Goal: Task Accomplishment & Management: Use online tool/utility

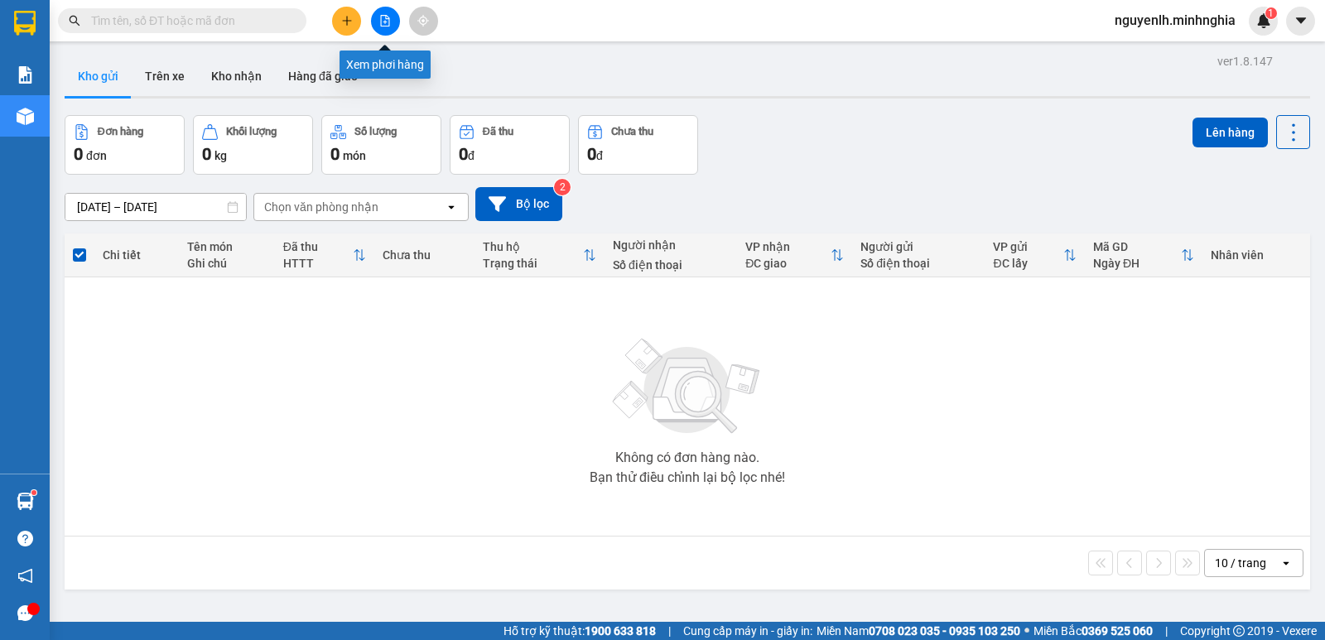
click at [382, 26] on icon "file-add" at bounding box center [385, 21] width 9 height 12
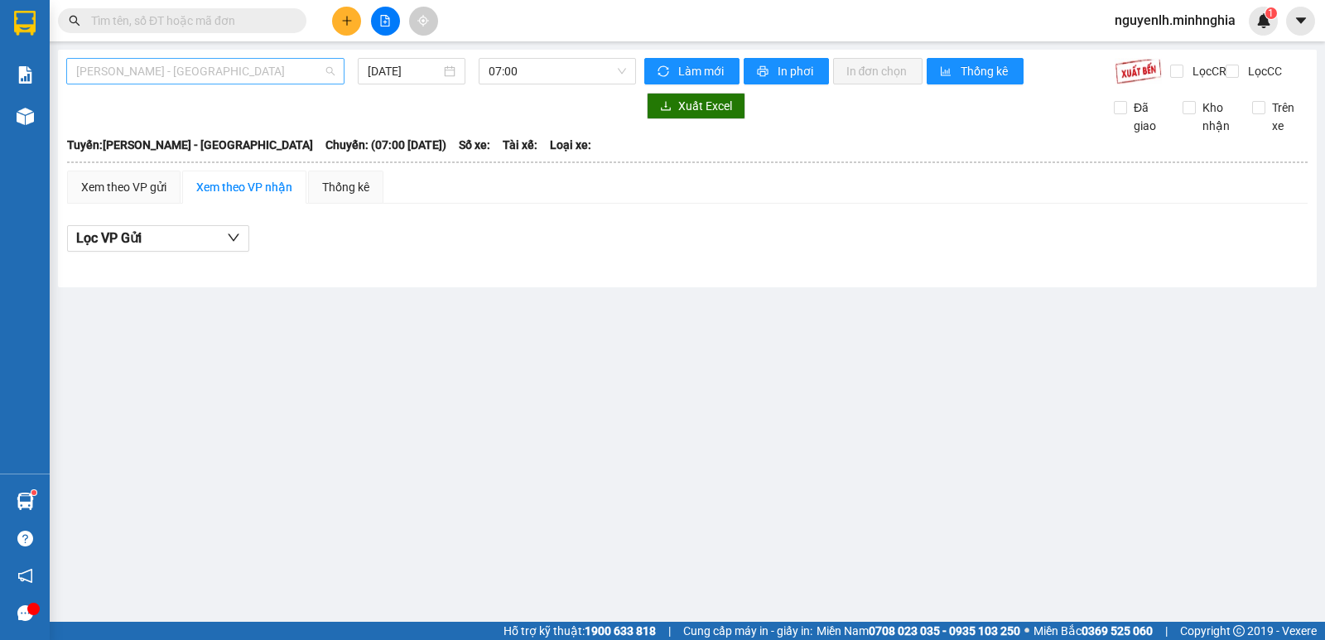
click at [176, 79] on span "[PERSON_NAME] - [GEOGRAPHIC_DATA]" at bounding box center [205, 71] width 258 height 25
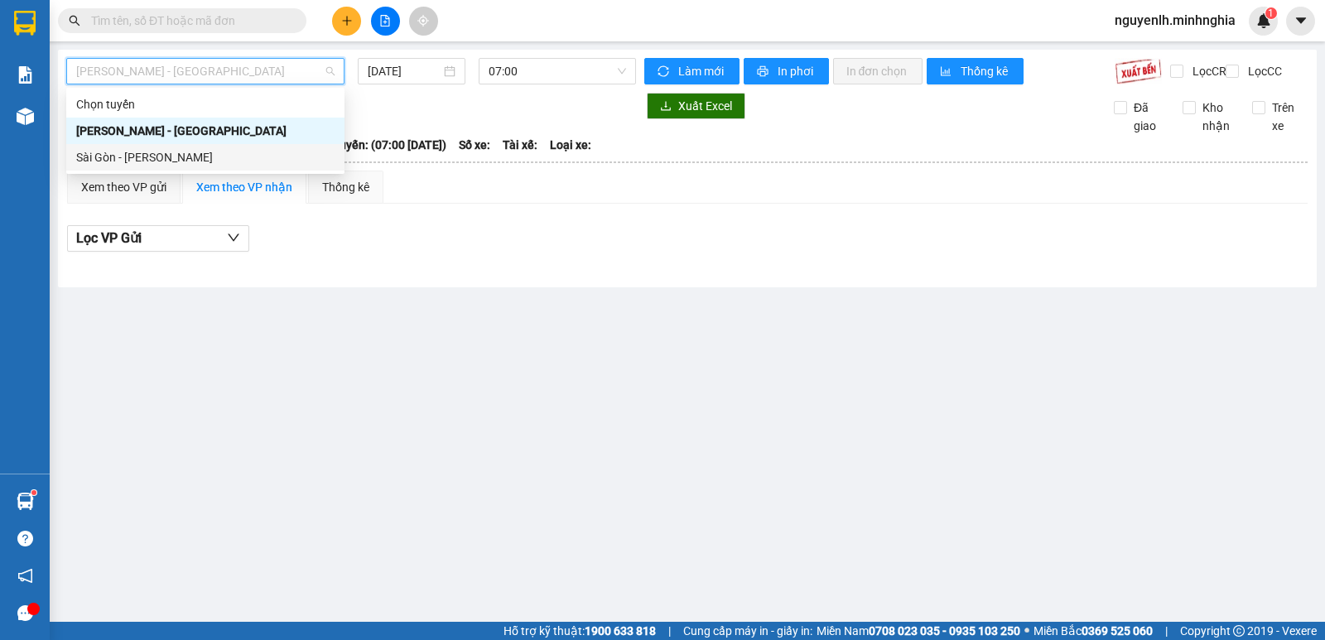
click at [118, 157] on div "Sài Gòn - [PERSON_NAME]" at bounding box center [205, 157] width 258 height 18
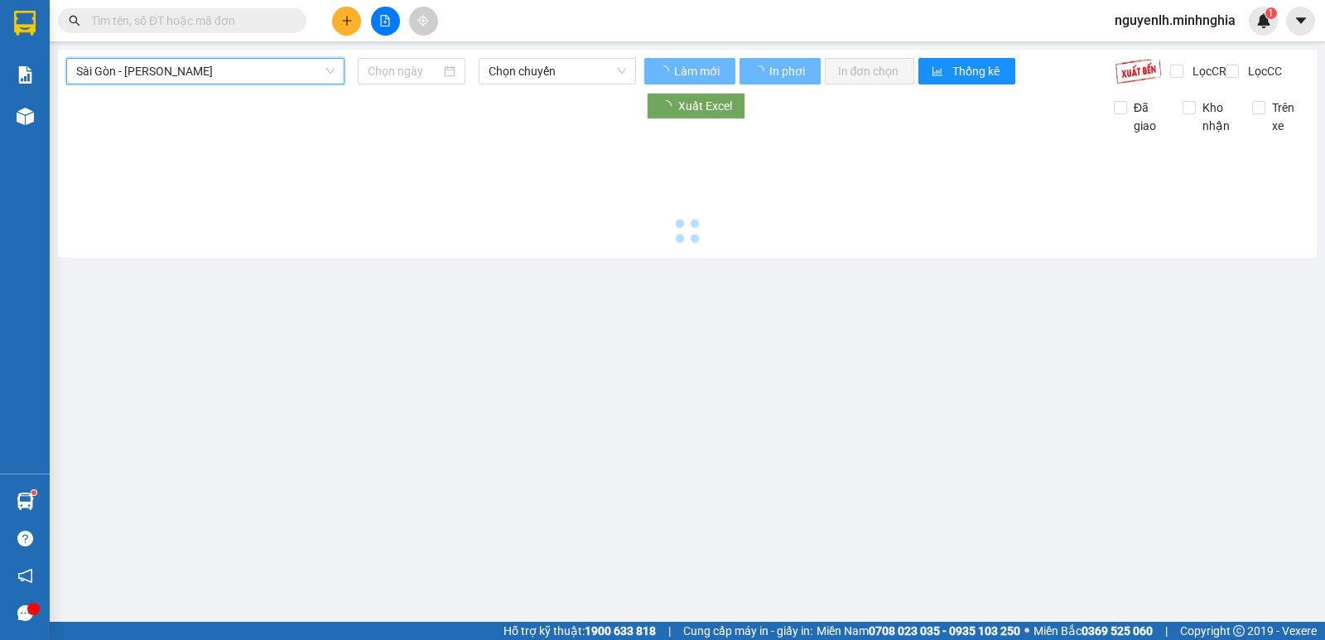
type input "[DATE]"
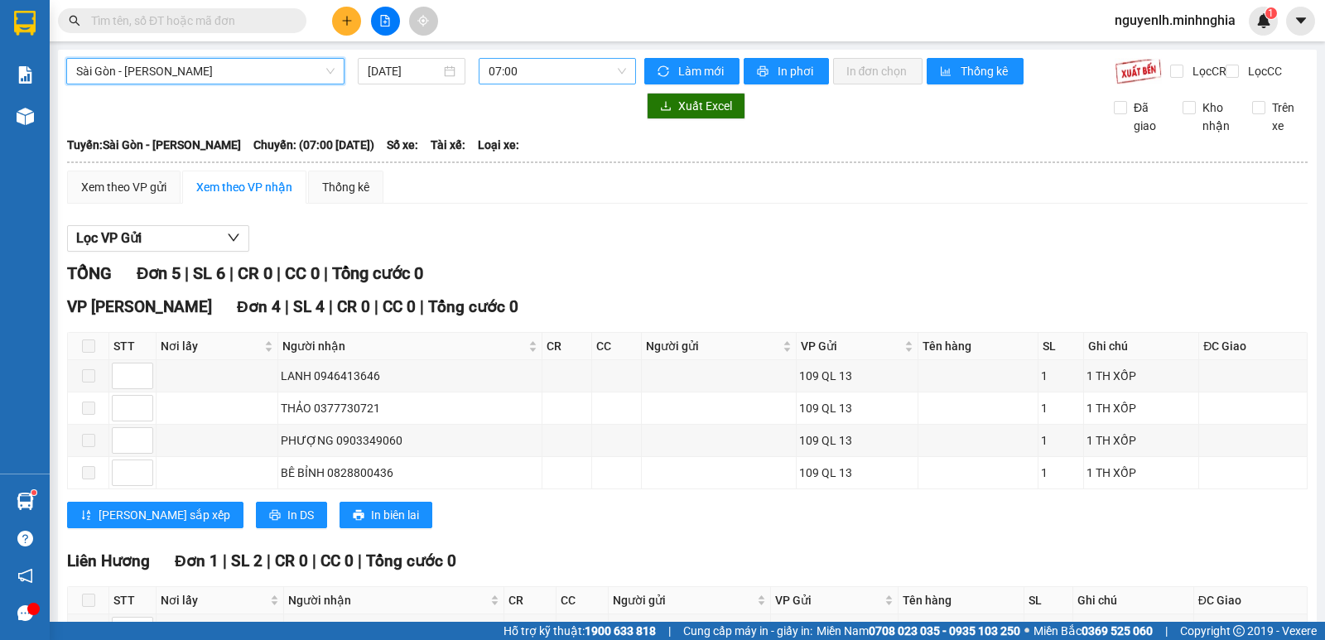
click at [536, 70] on span "07:00" at bounding box center [557, 71] width 137 height 25
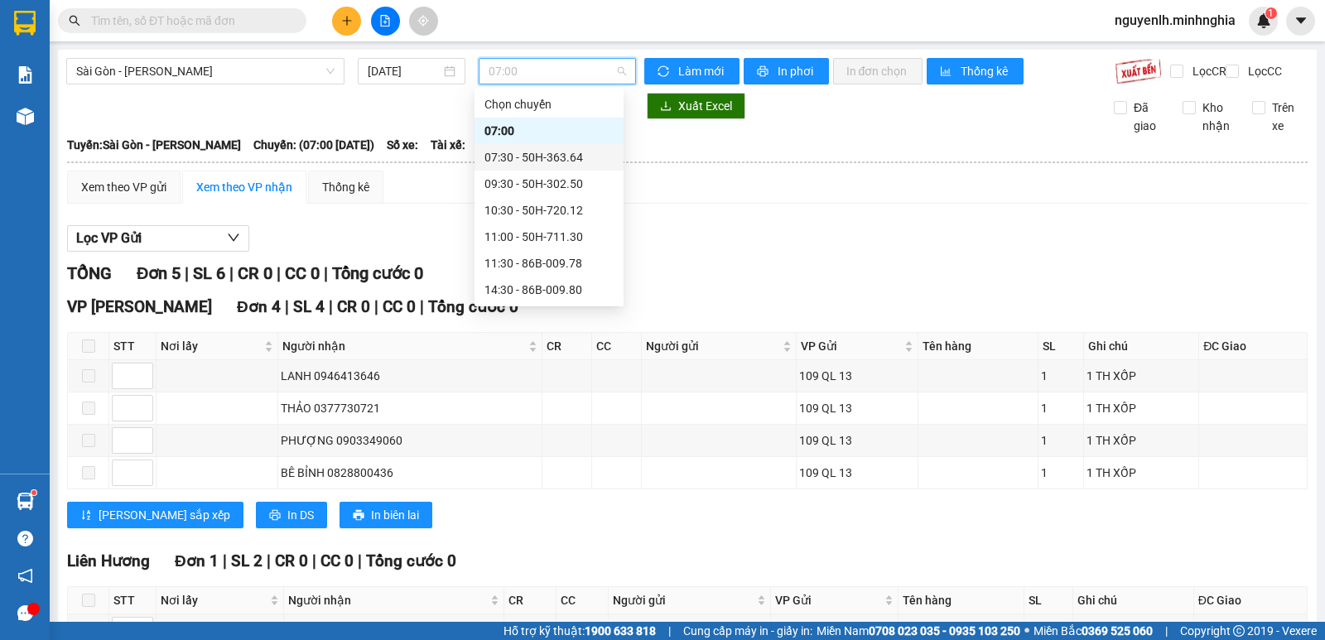
click at [558, 159] on div "07:30 - 50H-363.64" at bounding box center [548, 157] width 129 height 18
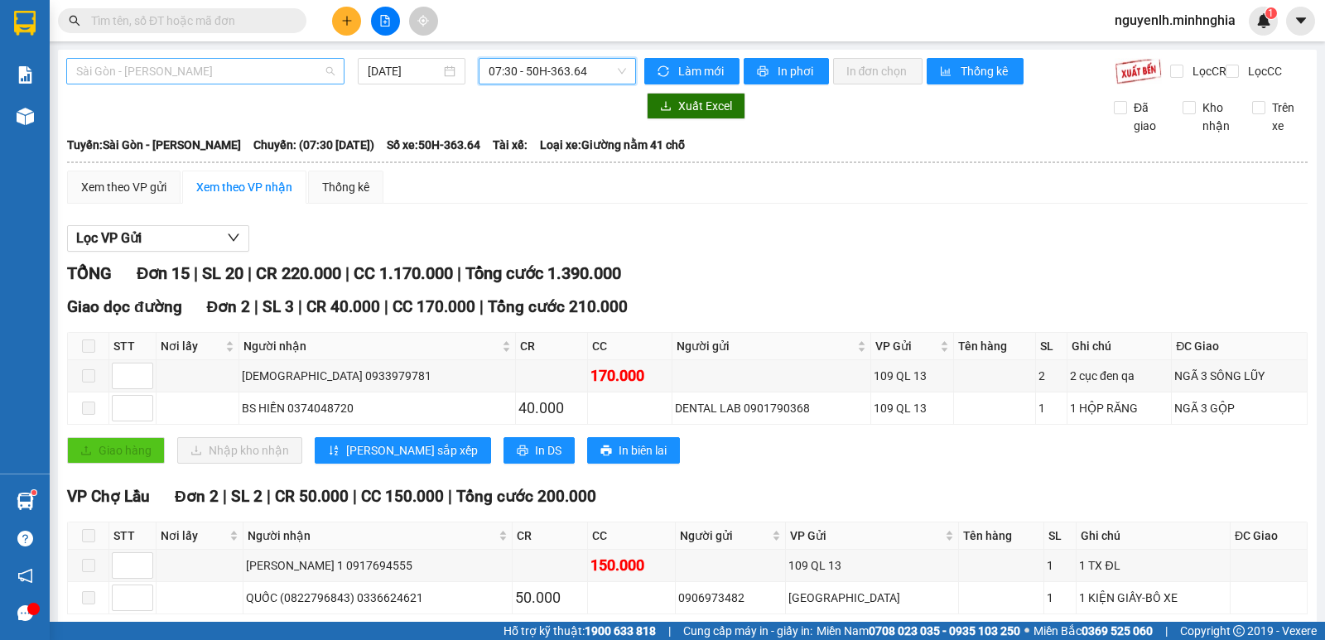
drag, startPoint x: 213, startPoint y: 74, endPoint x: 216, endPoint y: 82, distance: 8.9
click at [215, 74] on span "Sài Gòn - [PERSON_NAME]" at bounding box center [205, 71] width 258 height 25
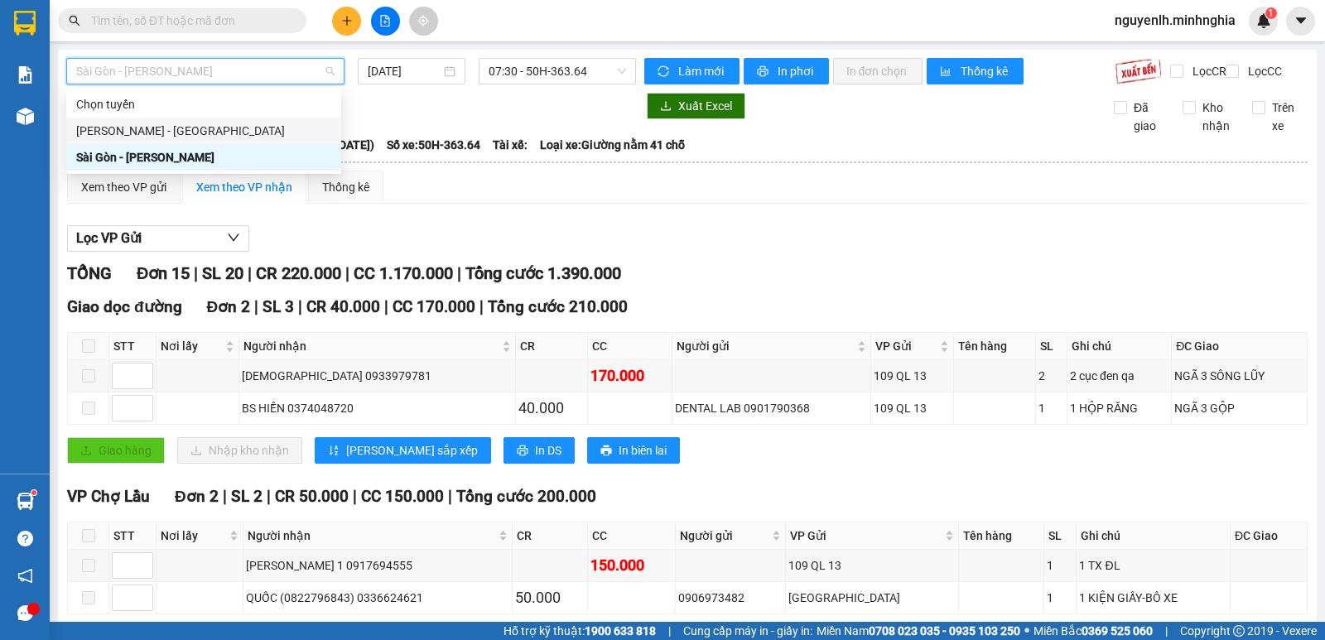
click at [171, 134] on div "[PERSON_NAME] - [GEOGRAPHIC_DATA]" at bounding box center [203, 131] width 255 height 18
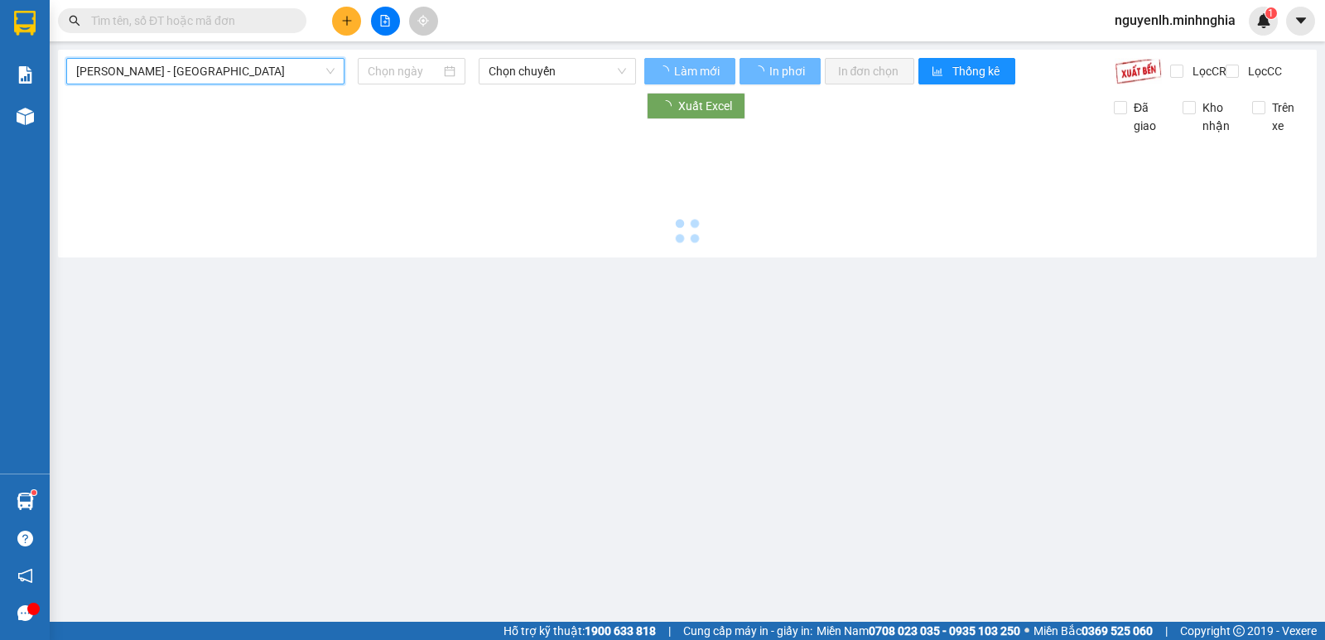
type input "[DATE]"
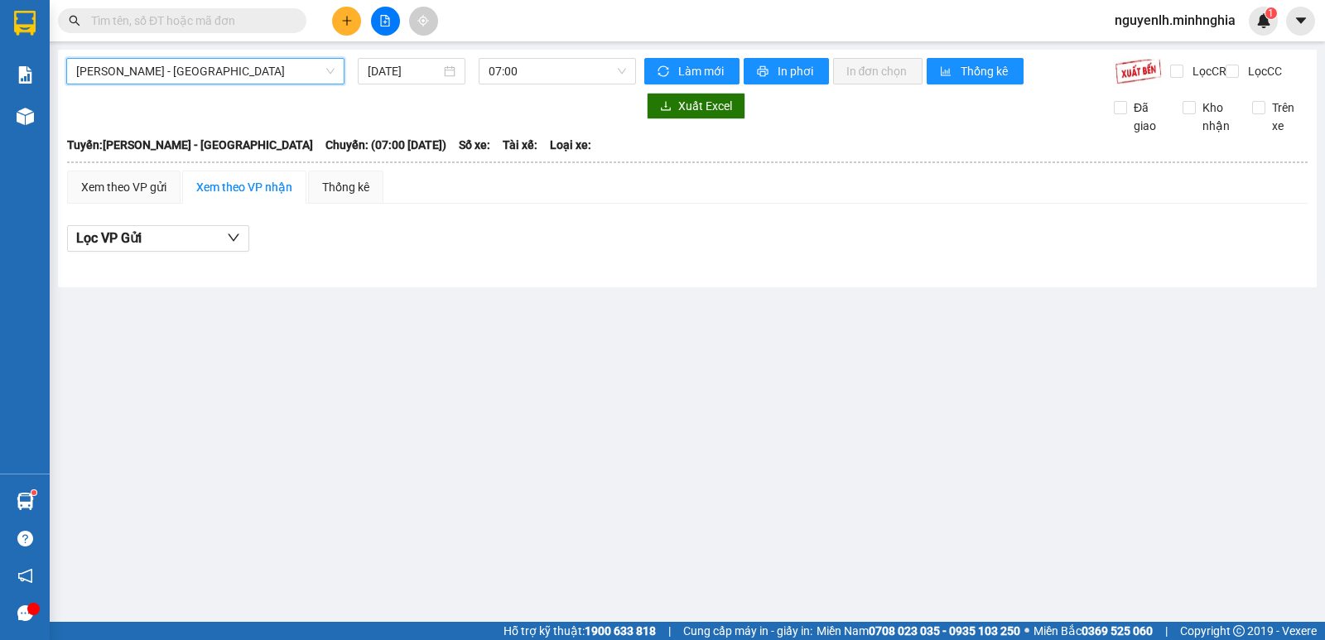
click at [243, 84] on div "[PERSON_NAME] - [GEOGRAPHIC_DATA] Phan Rí - [GEOGRAPHIC_DATA] [DATE] 07:00" at bounding box center [351, 71] width 570 height 26
click at [234, 75] on span "[PERSON_NAME] - [GEOGRAPHIC_DATA]" at bounding box center [205, 71] width 258 height 25
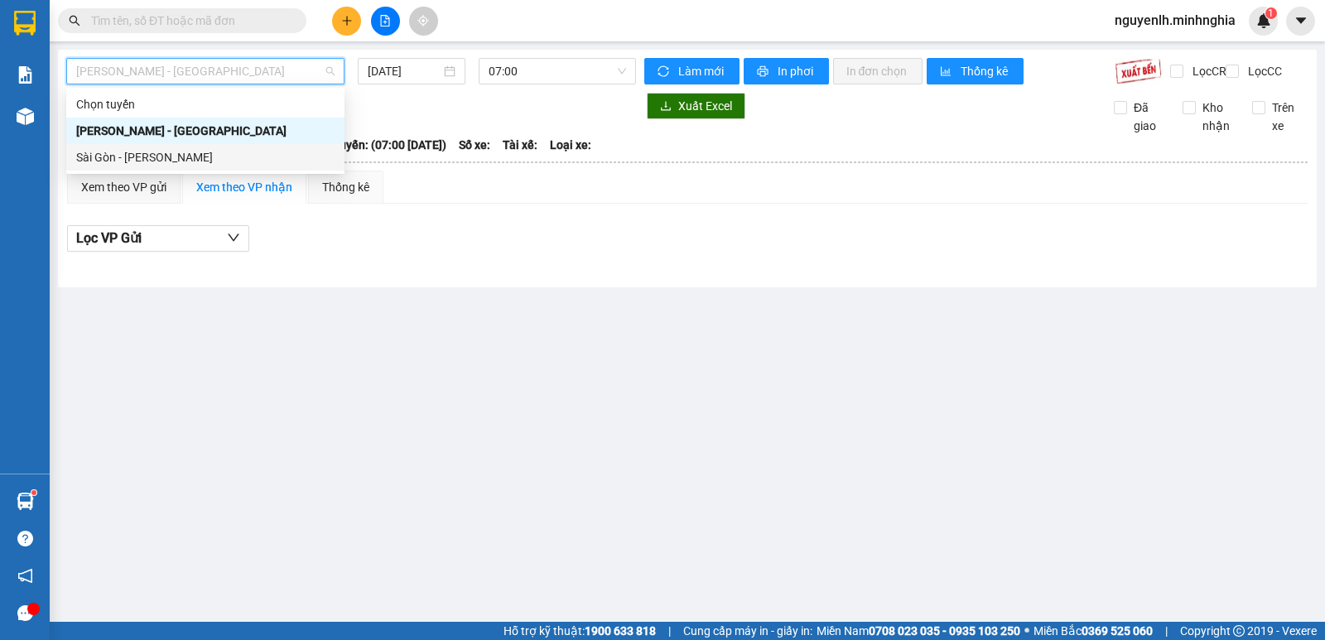
click at [108, 155] on div "Sài Gòn - [PERSON_NAME]" at bounding box center [205, 157] width 258 height 18
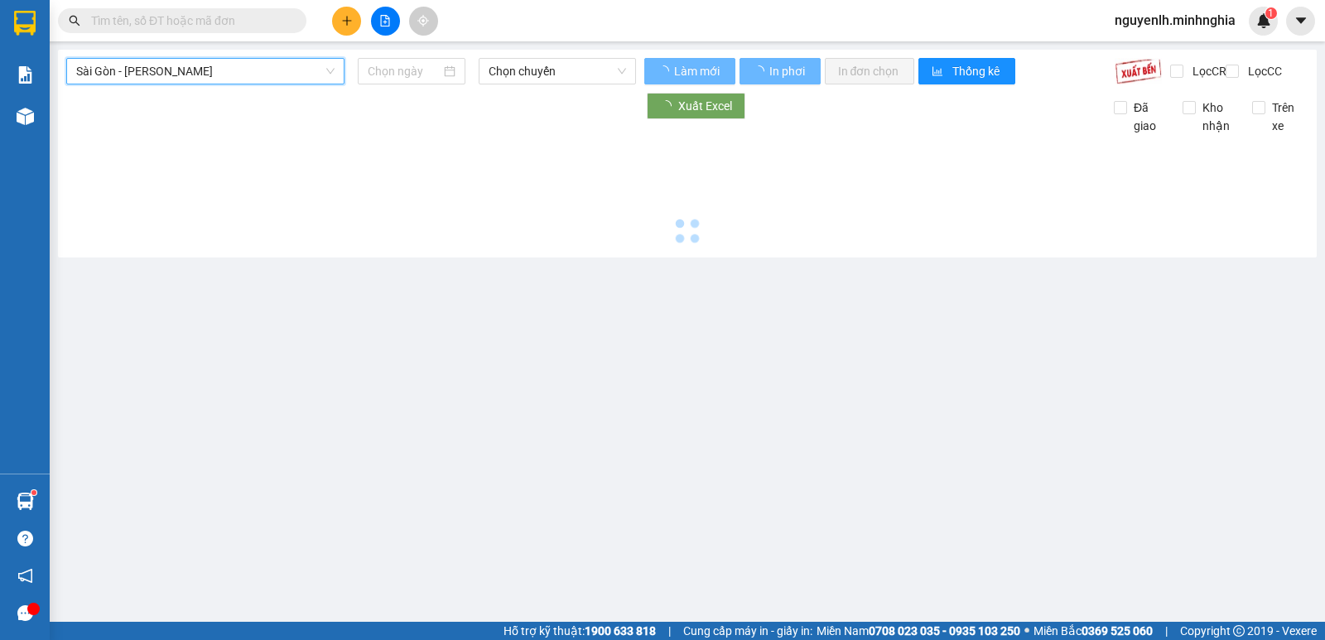
type input "[DATE]"
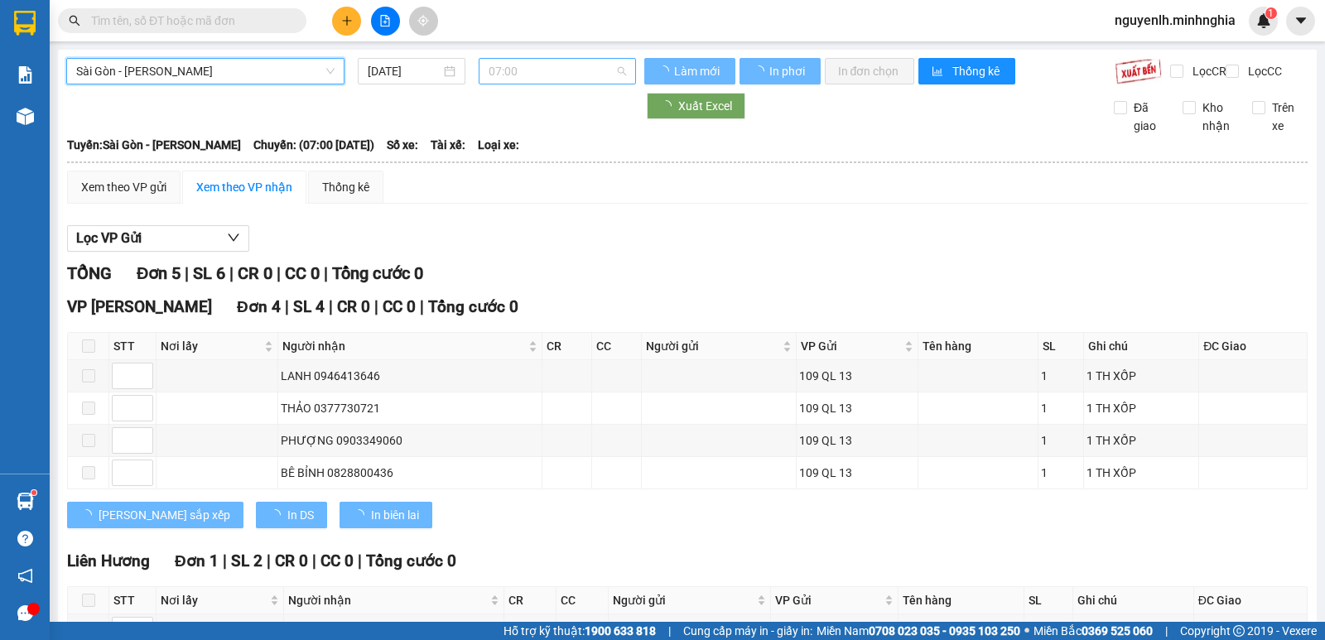
click at [524, 62] on span "07:00" at bounding box center [557, 71] width 137 height 25
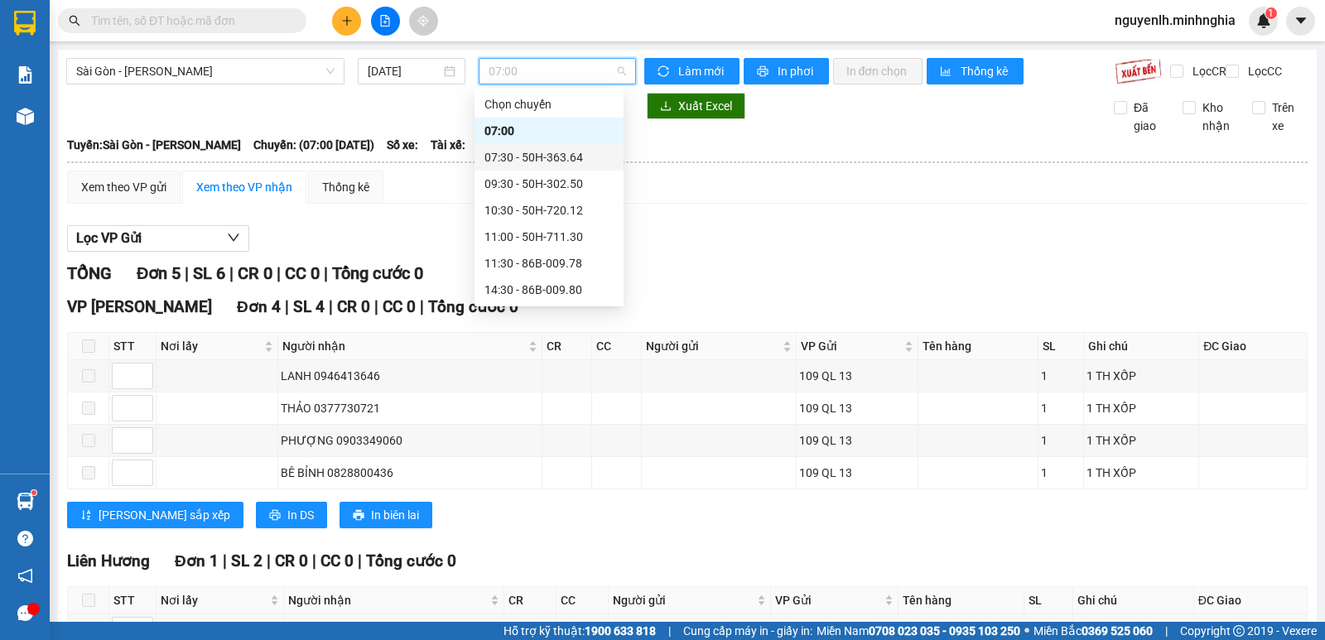
click at [532, 156] on div "07:30 - 50H-363.64" at bounding box center [548, 157] width 129 height 18
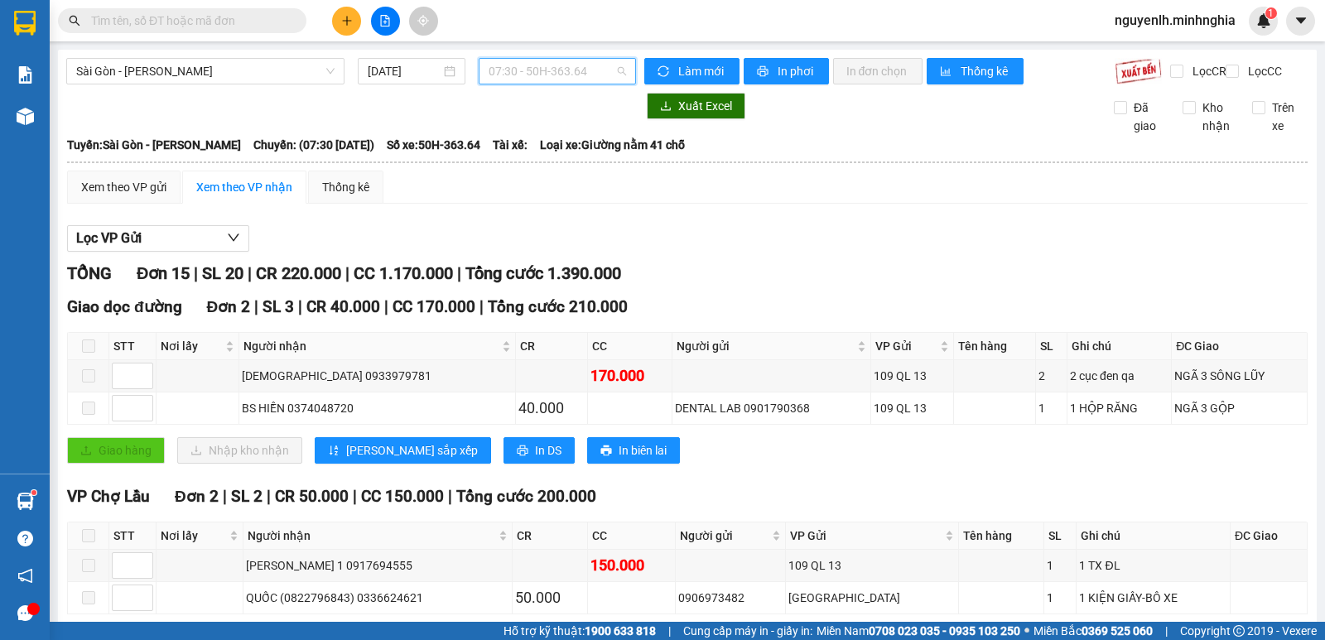
click at [590, 72] on span "07:30 - 50H-363.64" at bounding box center [557, 71] width 137 height 25
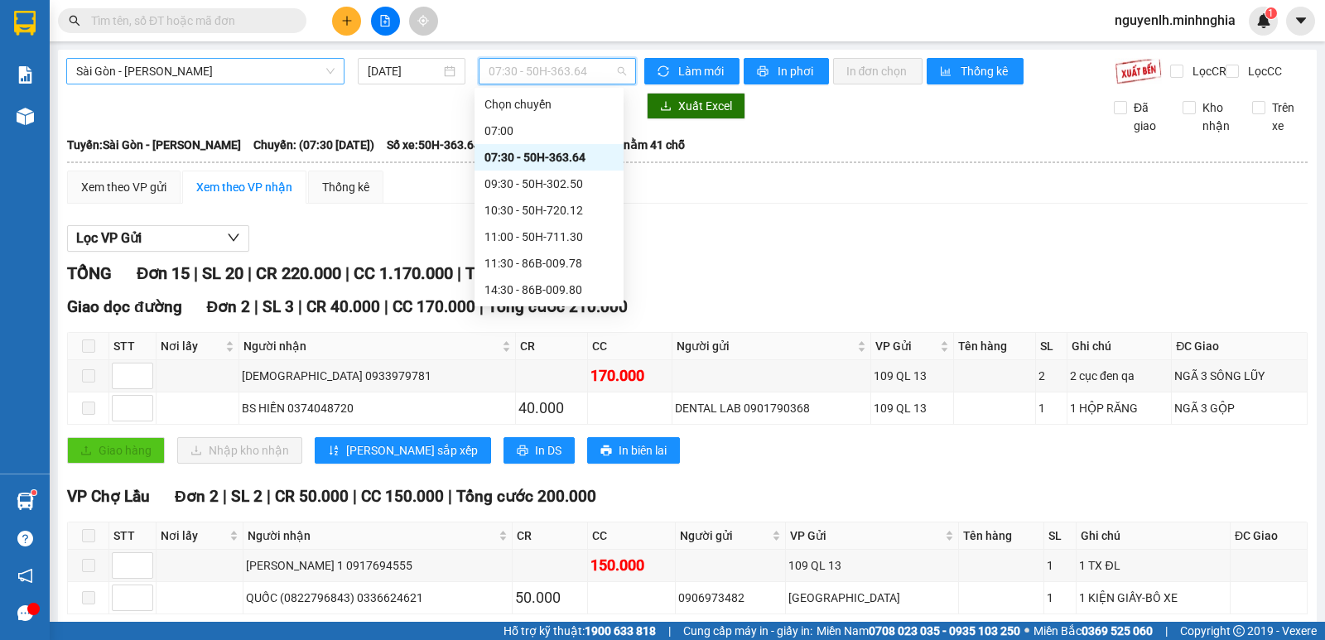
click at [253, 72] on span "Sài Gòn - [PERSON_NAME]" at bounding box center [205, 71] width 258 height 25
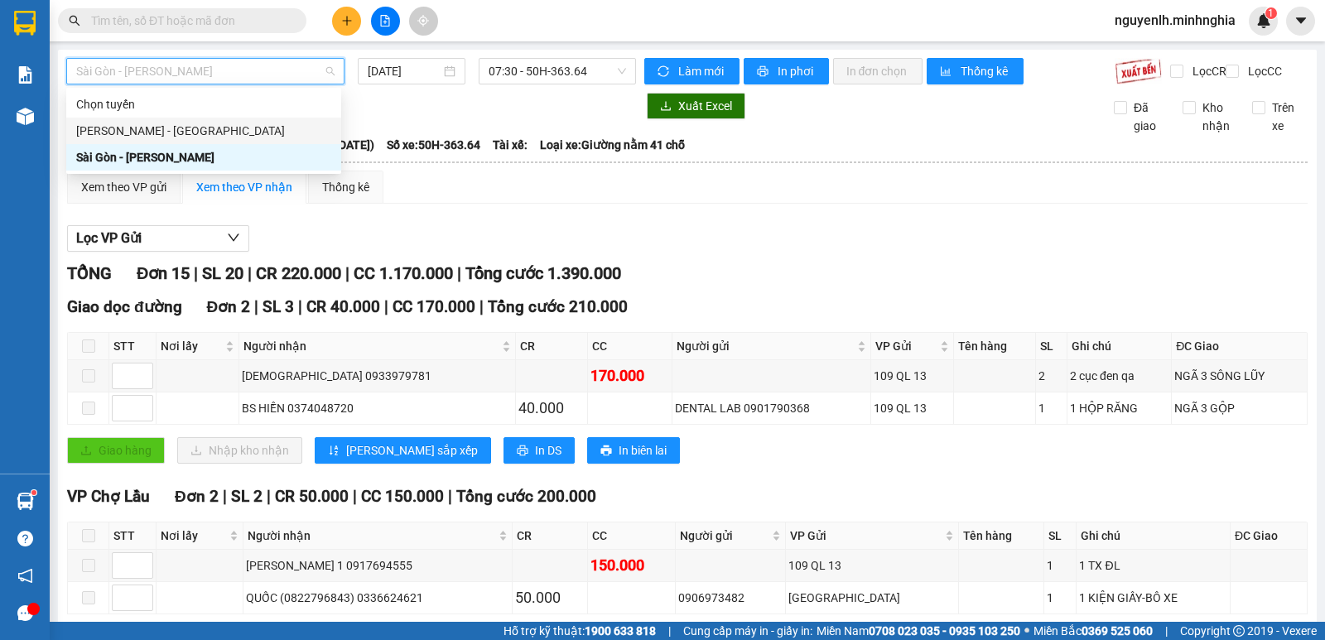
click at [161, 133] on div "[PERSON_NAME] - [GEOGRAPHIC_DATA]" at bounding box center [203, 131] width 255 height 18
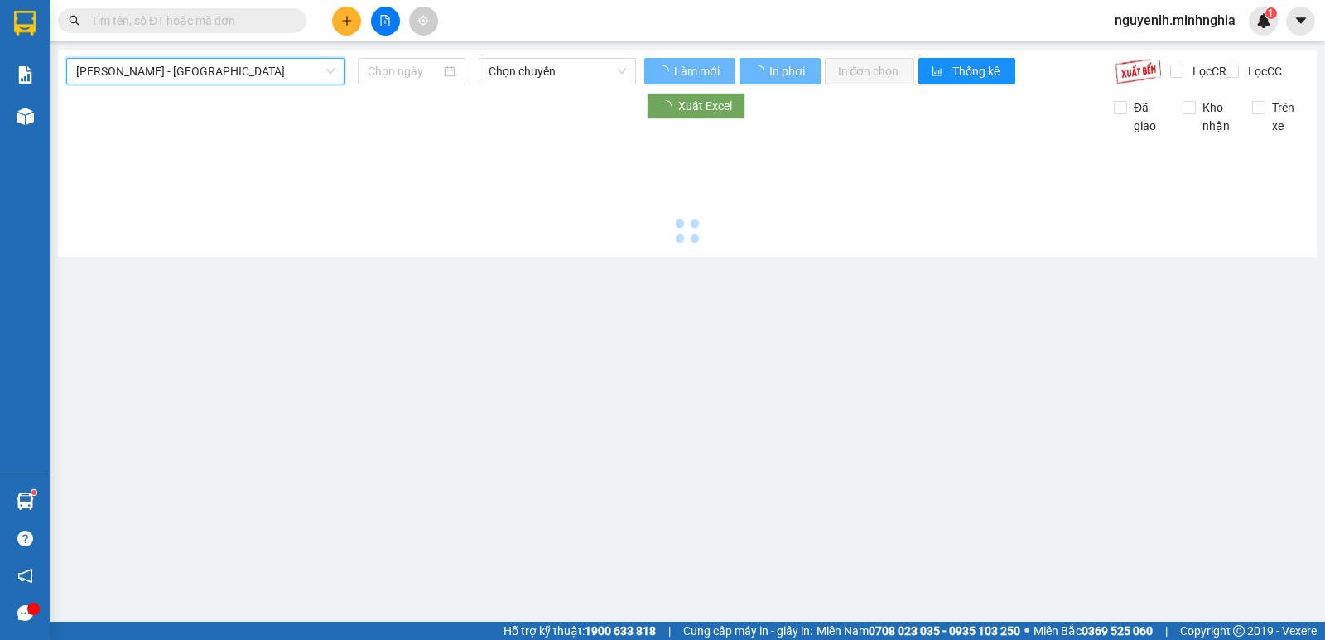
type input "[DATE]"
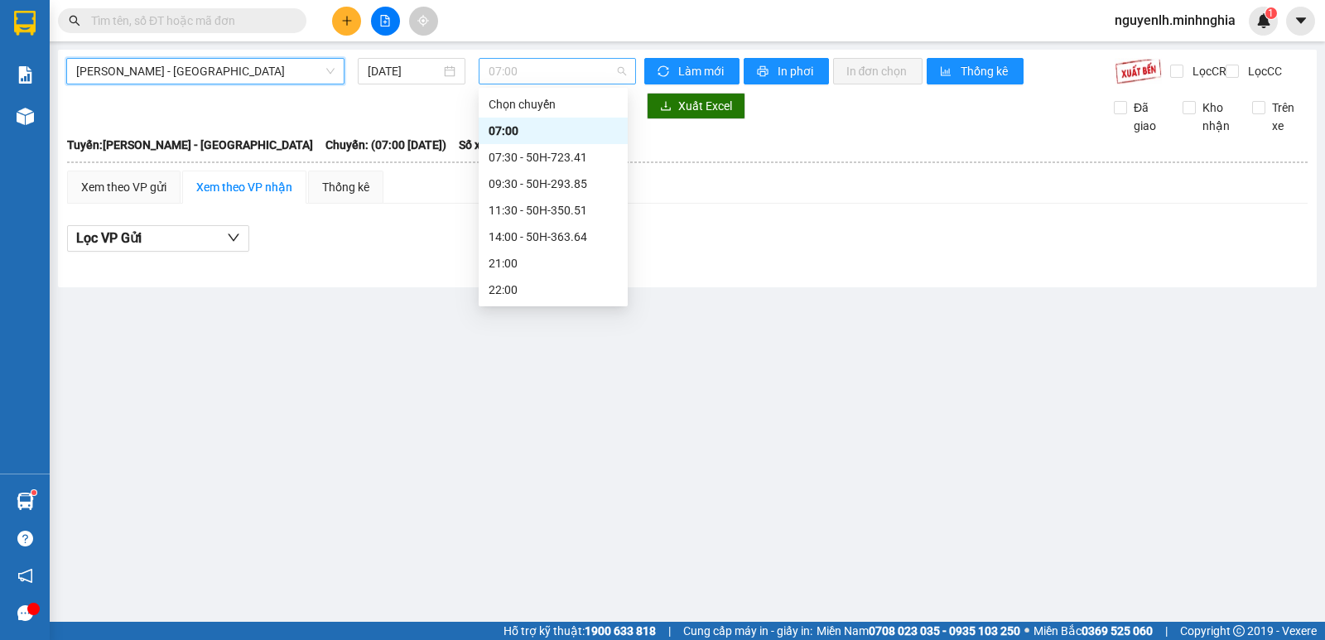
click at [575, 80] on span "07:00" at bounding box center [557, 71] width 137 height 25
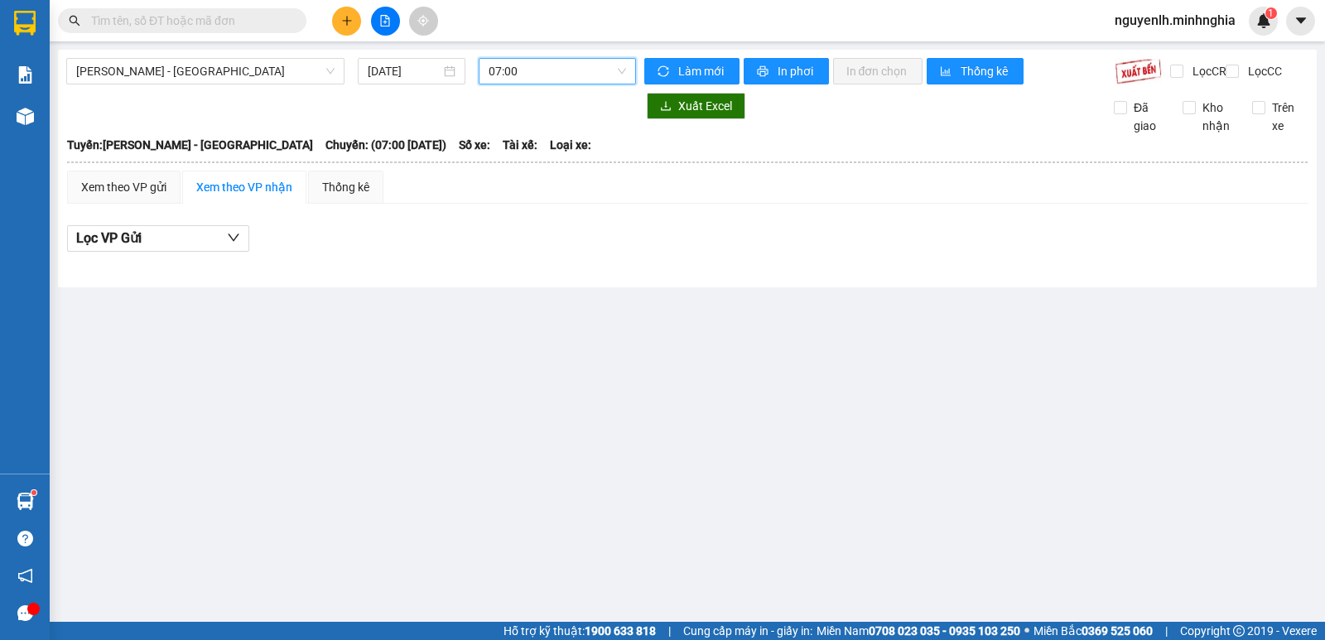
click at [557, 76] on span "07:00" at bounding box center [557, 71] width 137 height 25
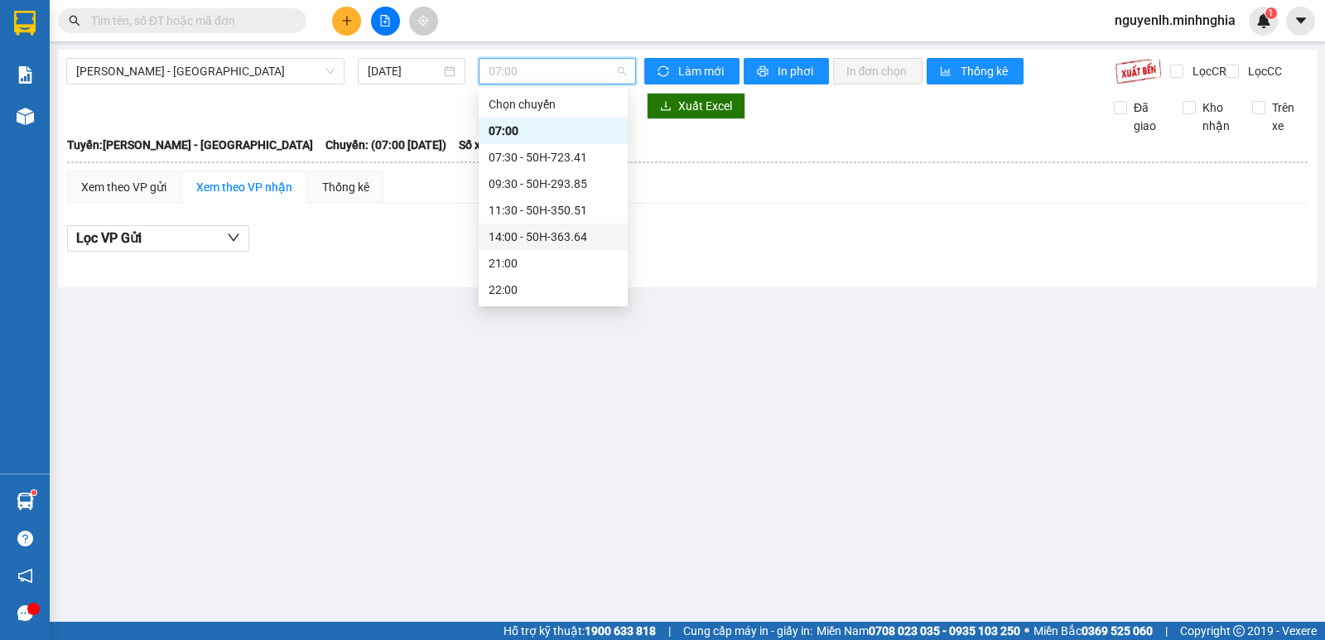
click at [522, 233] on div "14:00 - 50H-363.64" at bounding box center [553, 237] width 129 height 18
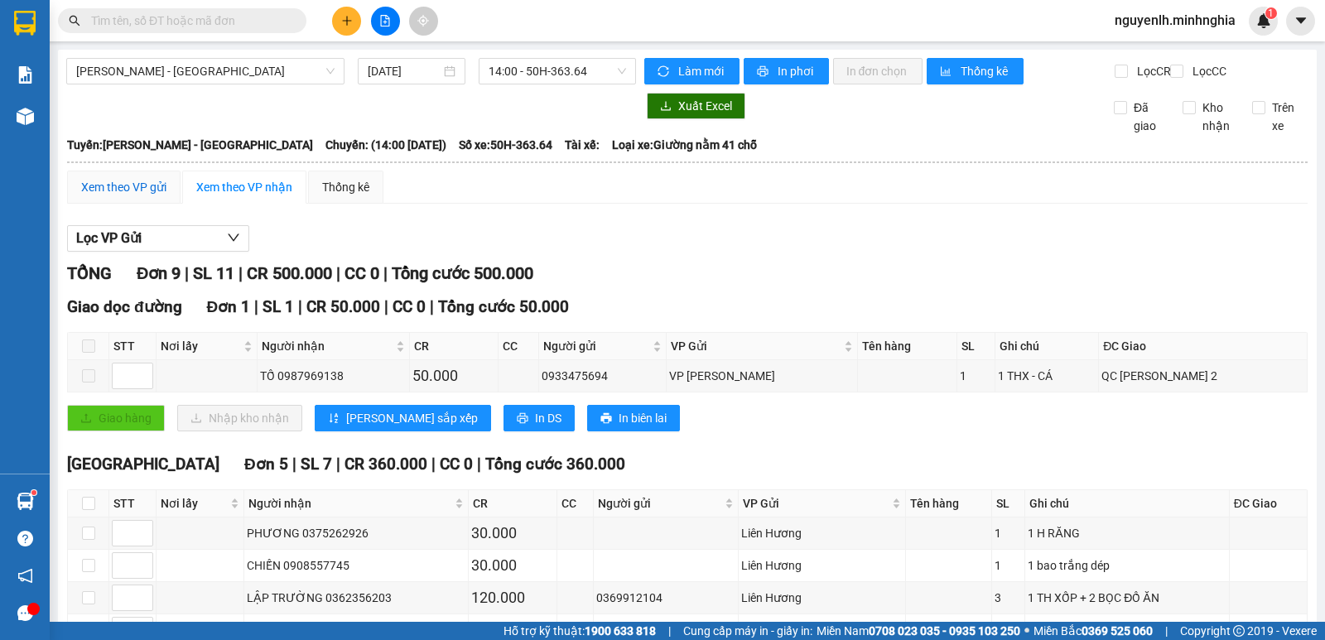
click at [144, 196] on div "Xem theo VP gửi" at bounding box center [123, 187] width 85 height 18
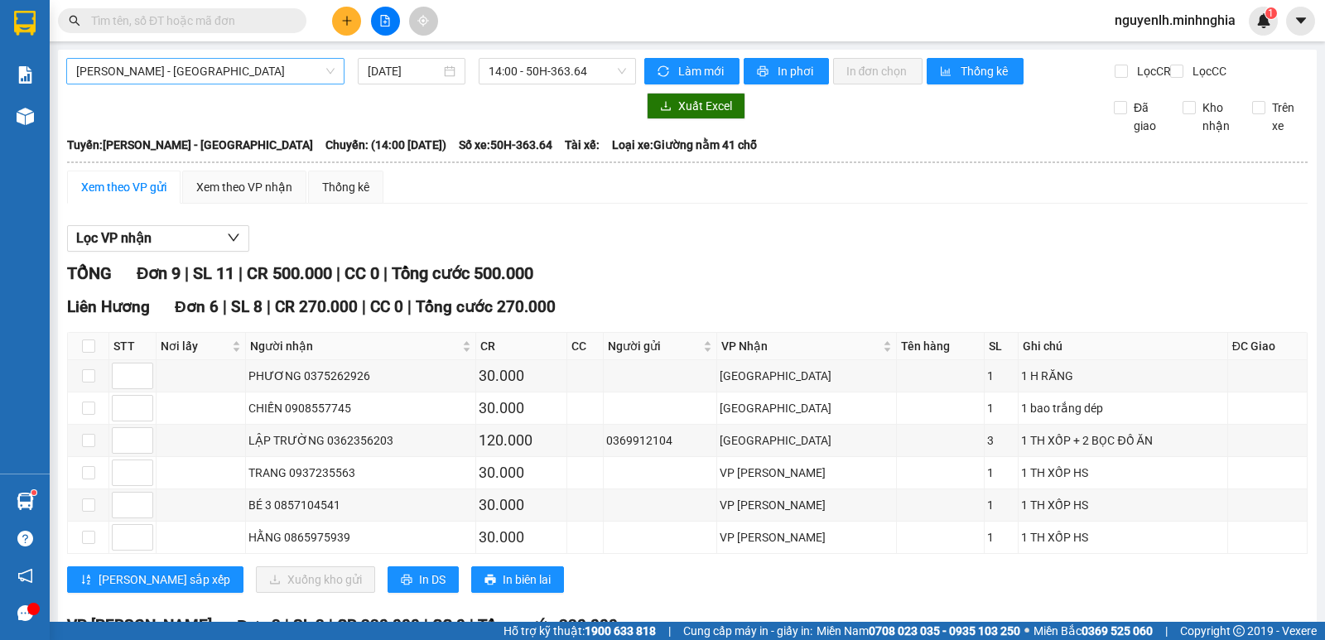
click at [219, 76] on span "[PERSON_NAME] - [GEOGRAPHIC_DATA]" at bounding box center [205, 71] width 258 height 25
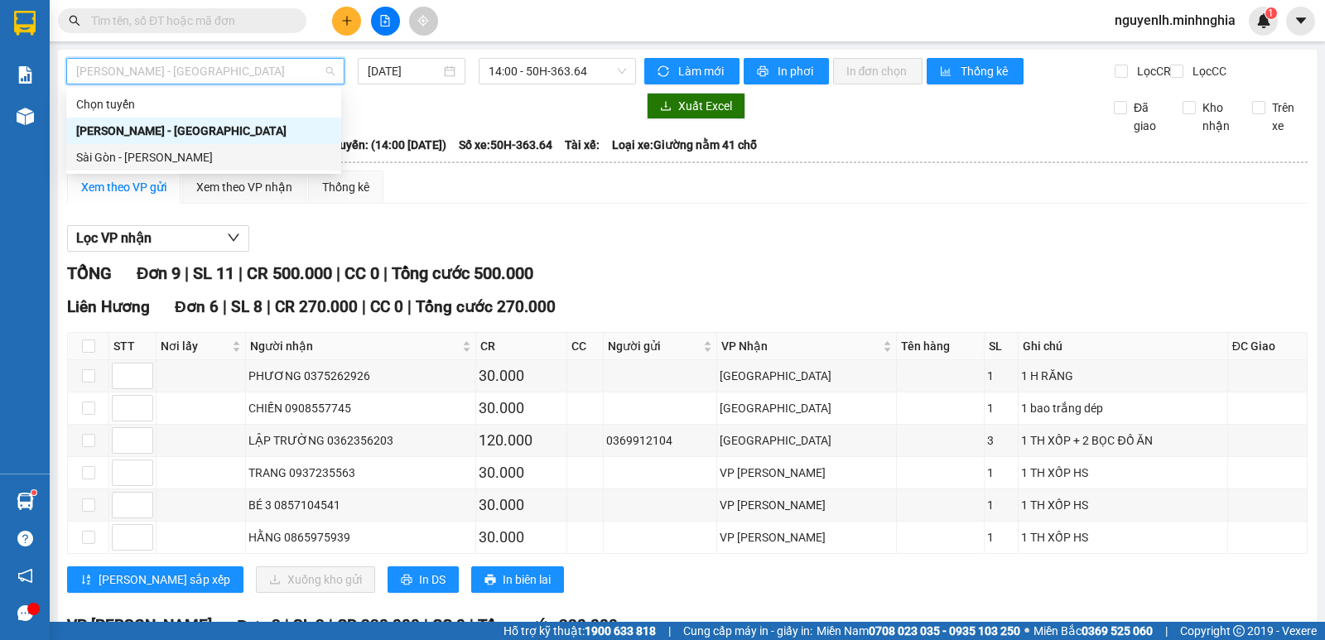
click at [143, 152] on div "Sài Gòn - [PERSON_NAME]" at bounding box center [203, 157] width 255 height 18
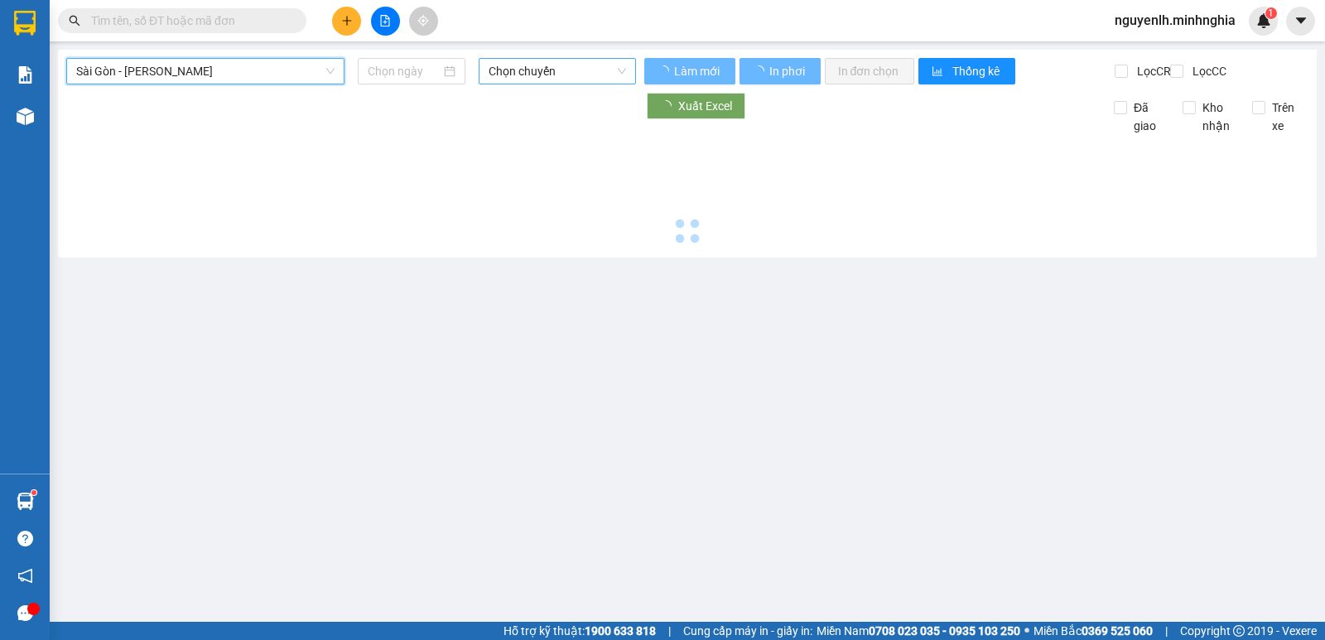
type input "[DATE]"
click at [557, 71] on span "Chọn chuyến" at bounding box center [557, 71] width 137 height 25
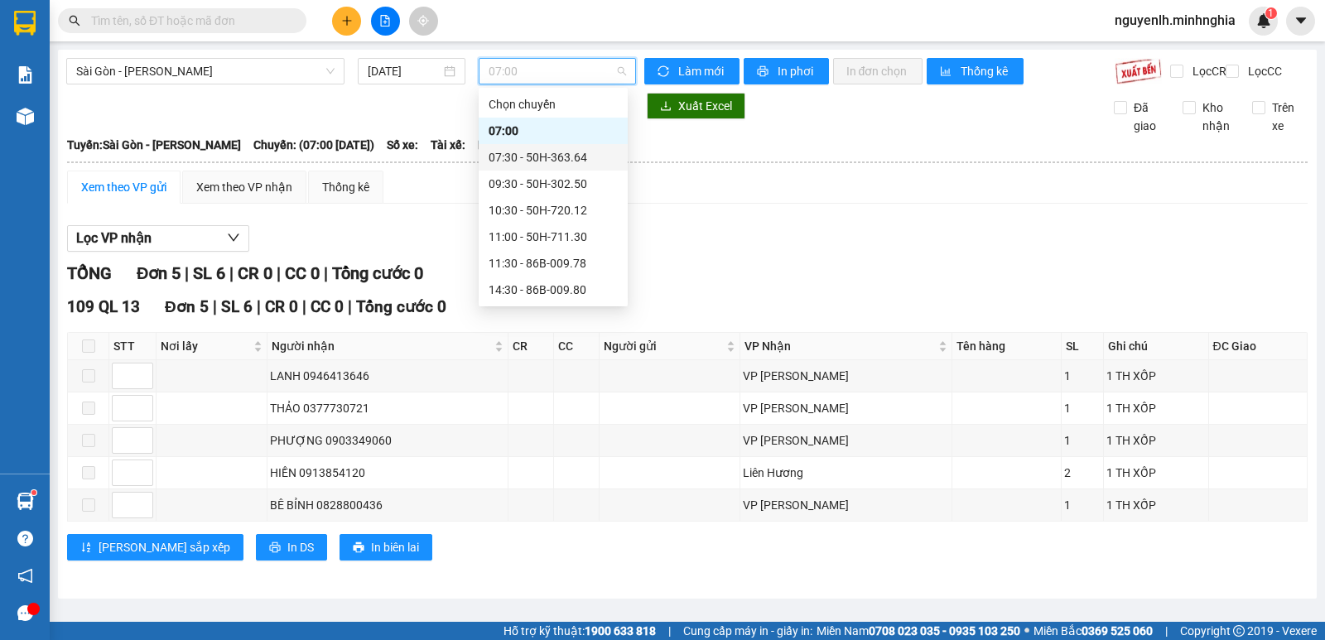
click at [548, 161] on div "07:30 - 50H-363.64" at bounding box center [553, 157] width 129 height 18
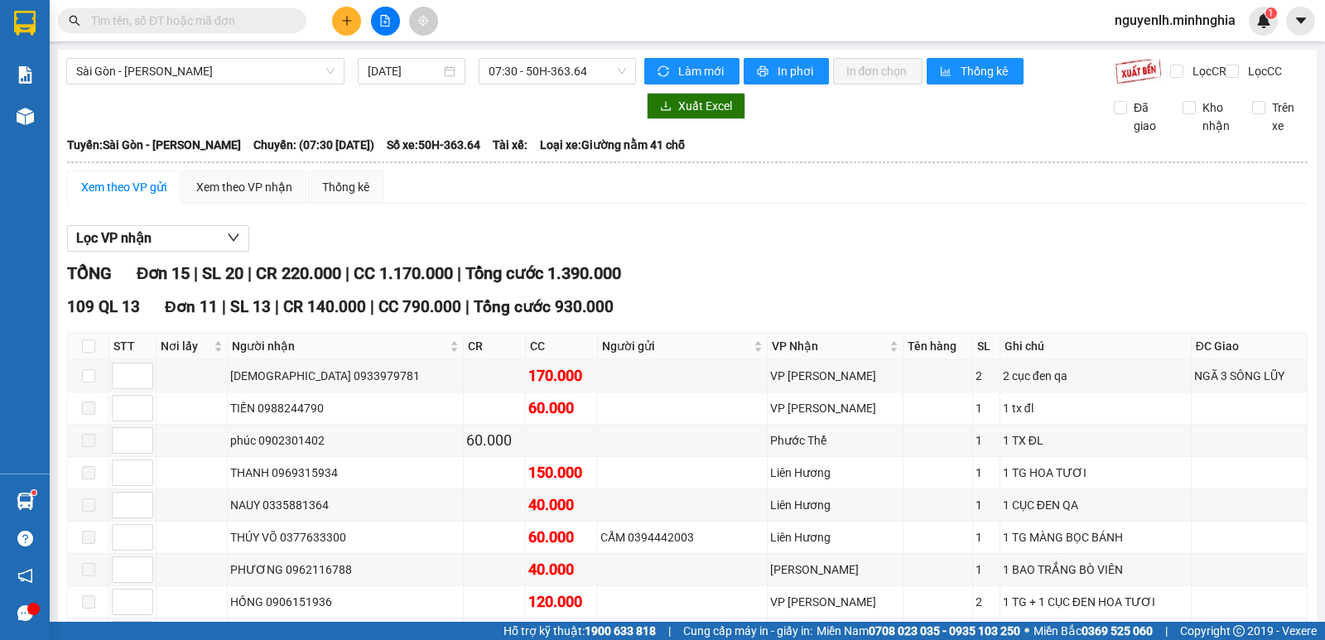
click at [147, 196] on div "Xem theo VP gửi" at bounding box center [123, 187] width 85 height 18
click at [251, 196] on div "Xem theo VP nhận" at bounding box center [244, 187] width 96 height 18
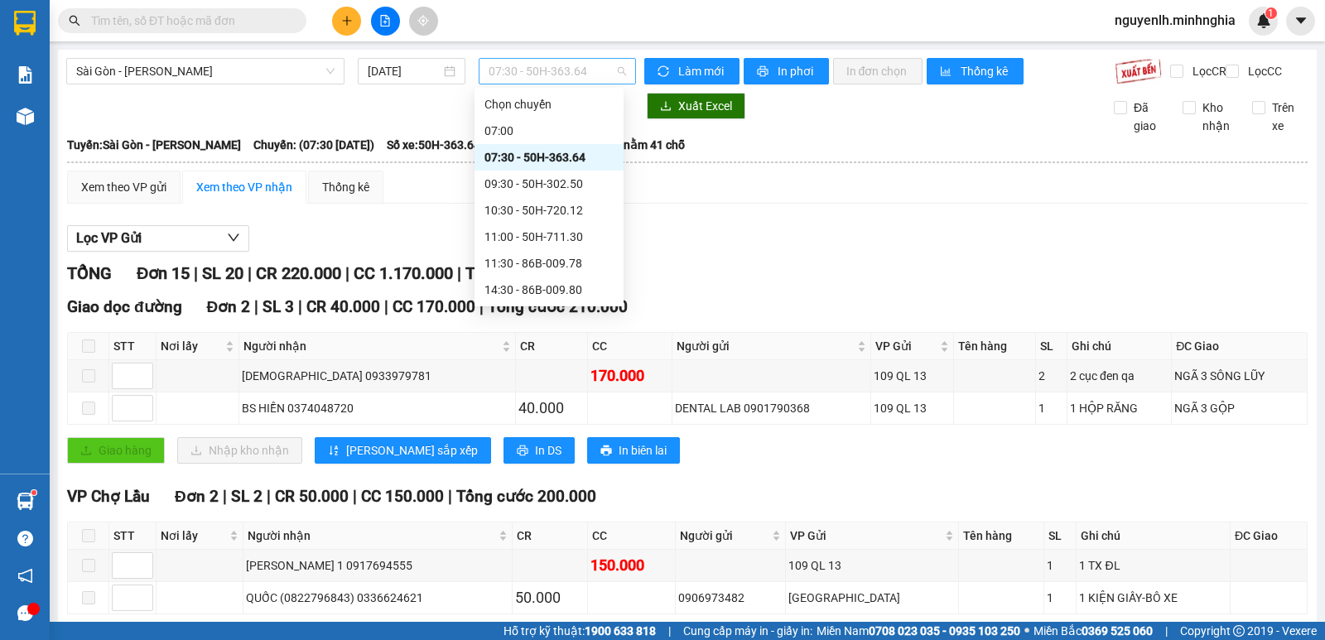
click at [592, 74] on span "07:30 - 50H-363.64" at bounding box center [557, 71] width 137 height 25
click at [531, 182] on div "09:30 - 50H-302.50" at bounding box center [548, 184] width 129 height 18
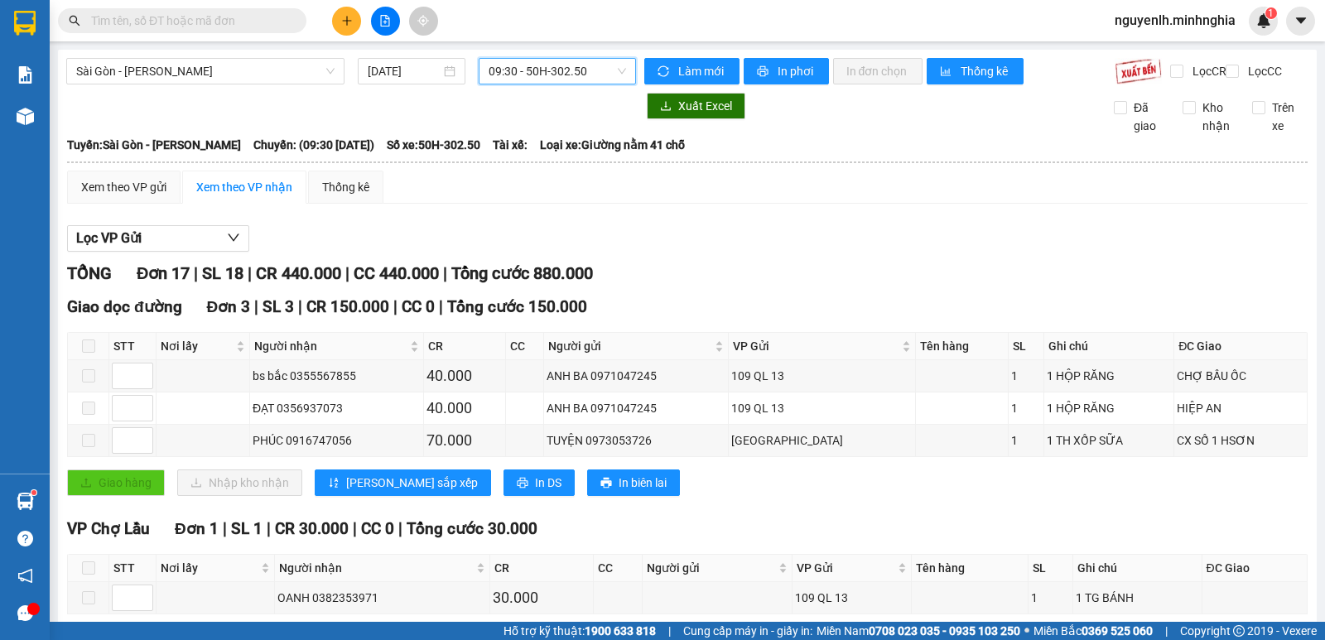
click at [275, 20] on input "text" at bounding box center [188, 21] width 195 height 18
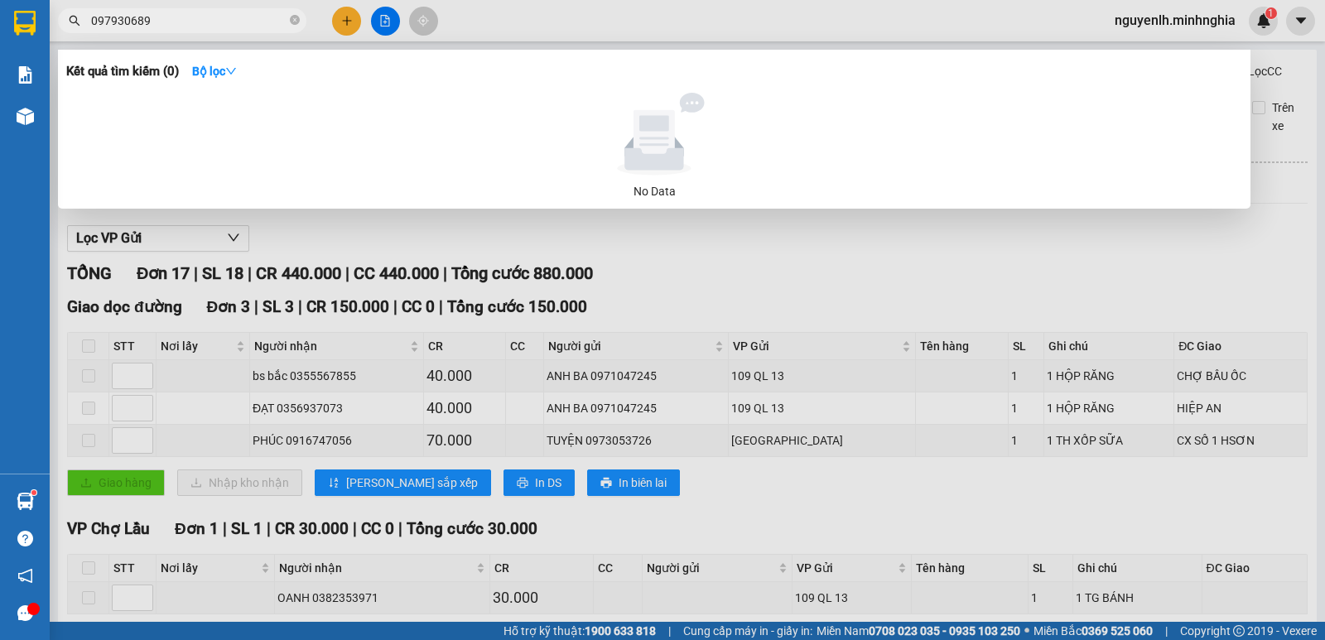
type input "0979306897"
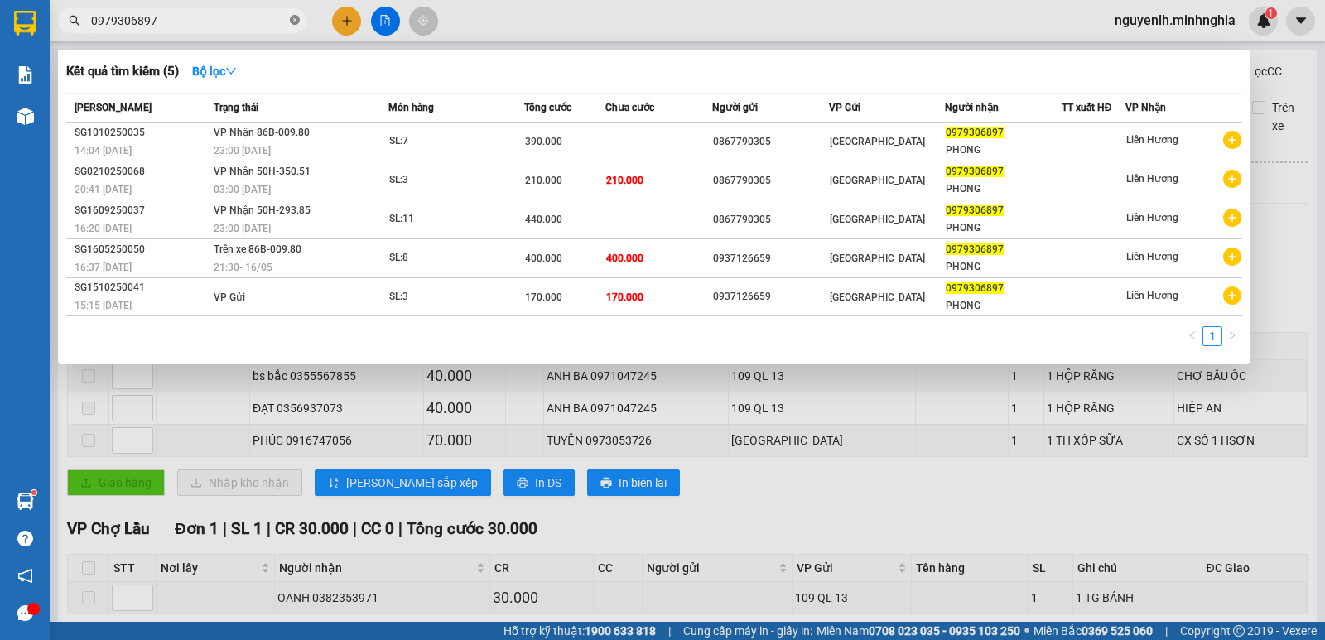
click at [294, 21] on icon "close-circle" at bounding box center [295, 20] width 10 height 10
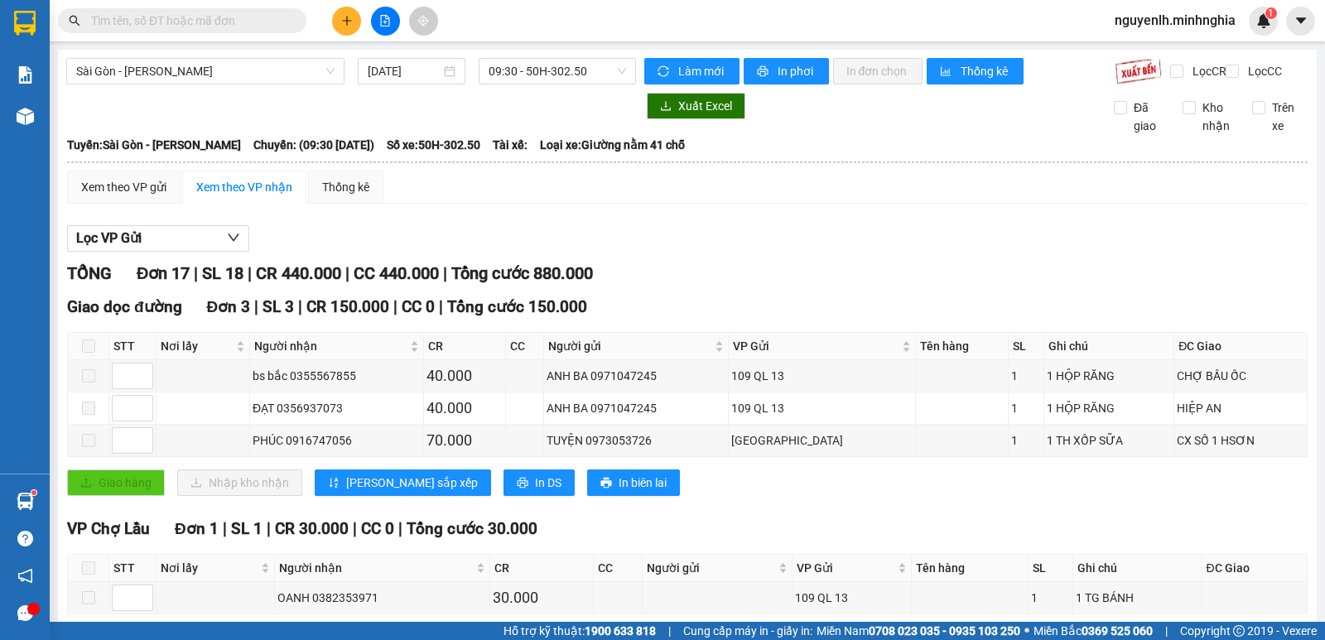
click at [256, 24] on input "text" at bounding box center [188, 21] width 195 height 18
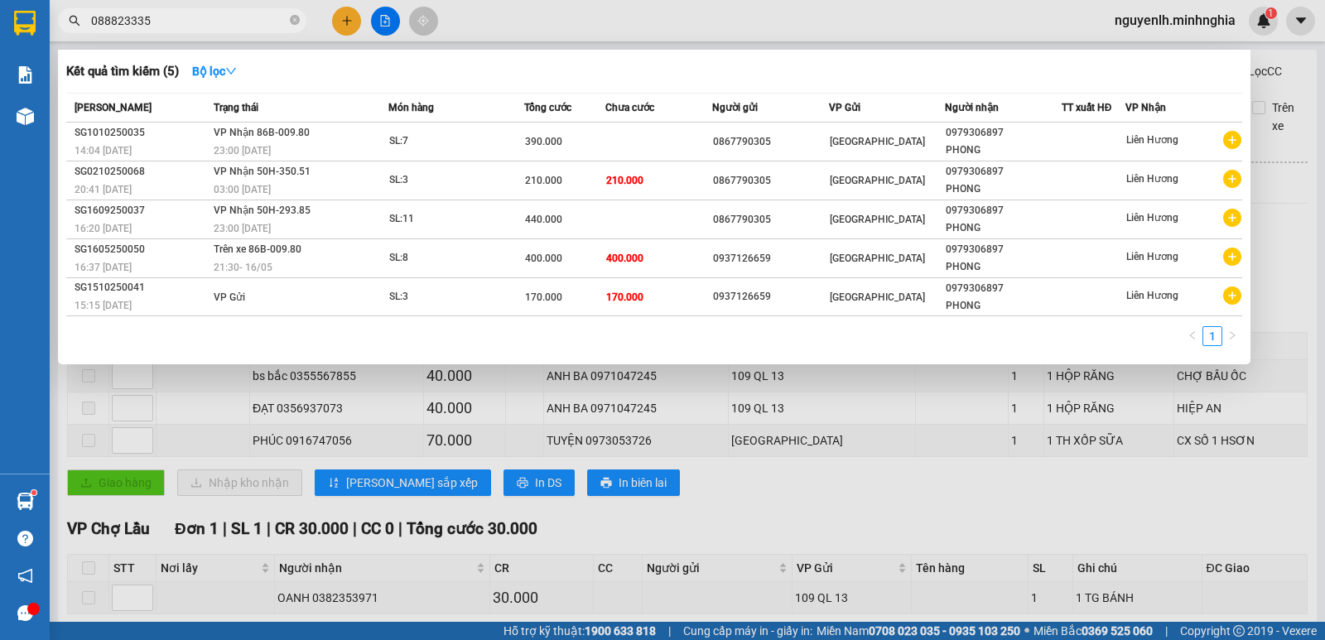
type input "0888233357"
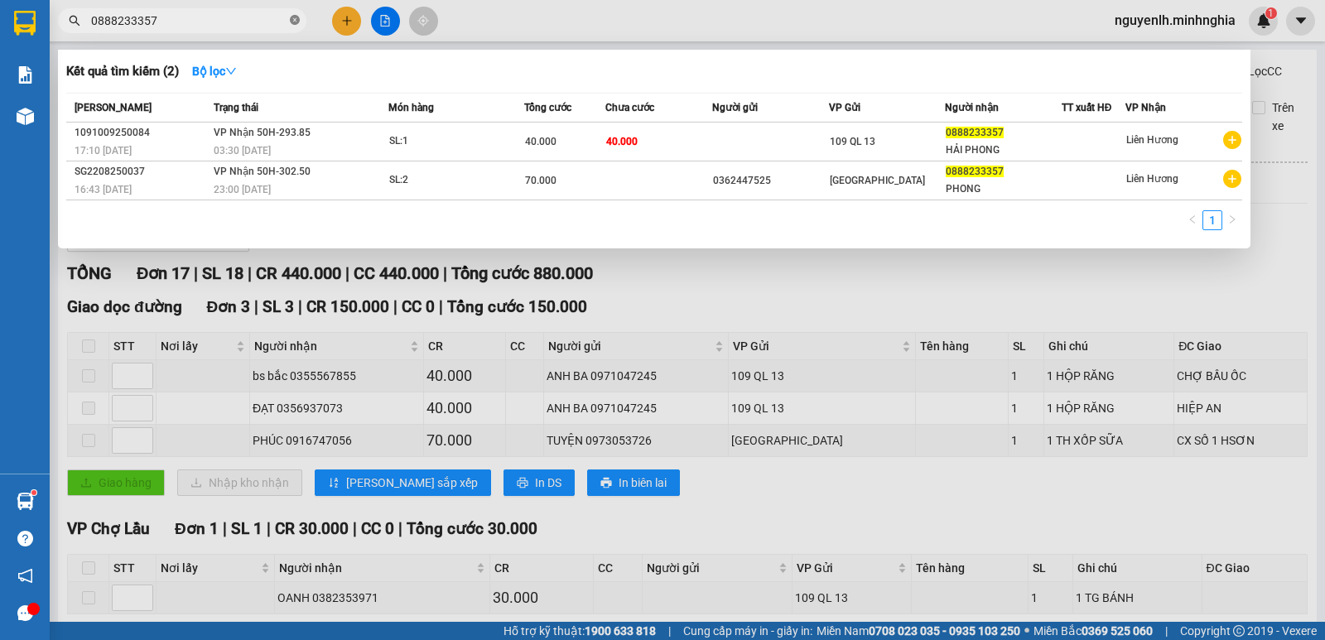
drag, startPoint x: 295, startPoint y: 24, endPoint x: 275, endPoint y: 24, distance: 19.9
click at [294, 24] on icon "close-circle" at bounding box center [295, 20] width 10 height 10
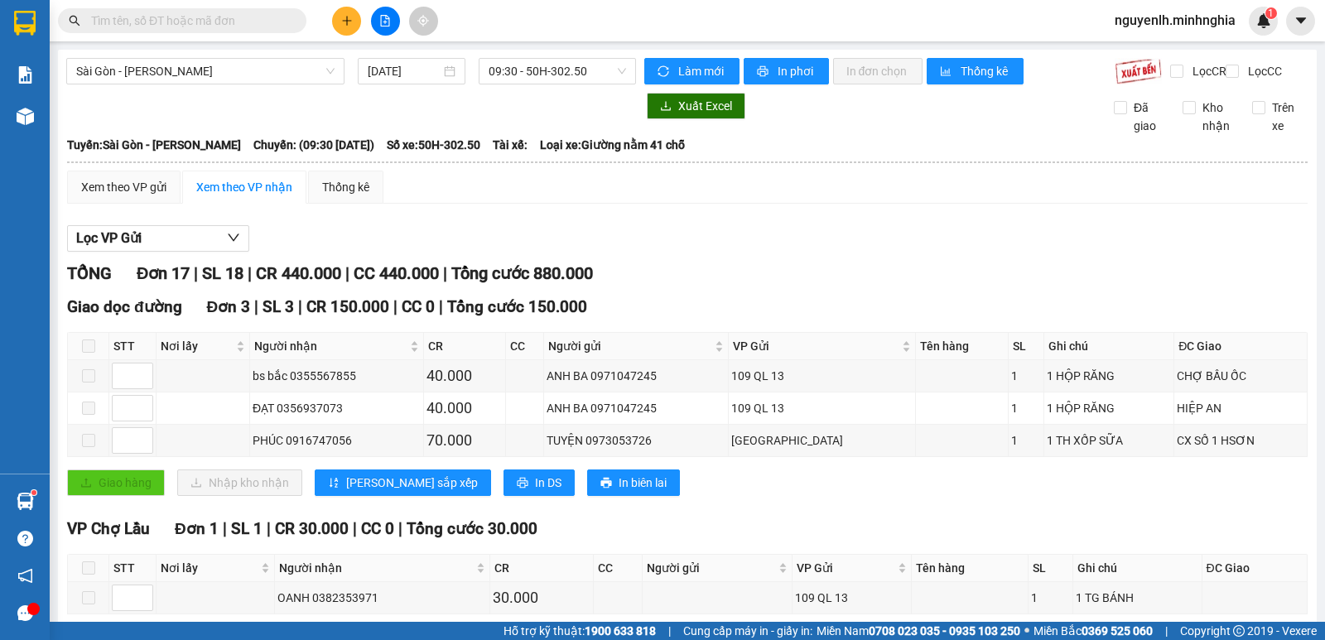
click at [251, 26] on input "text" at bounding box center [188, 21] width 195 height 18
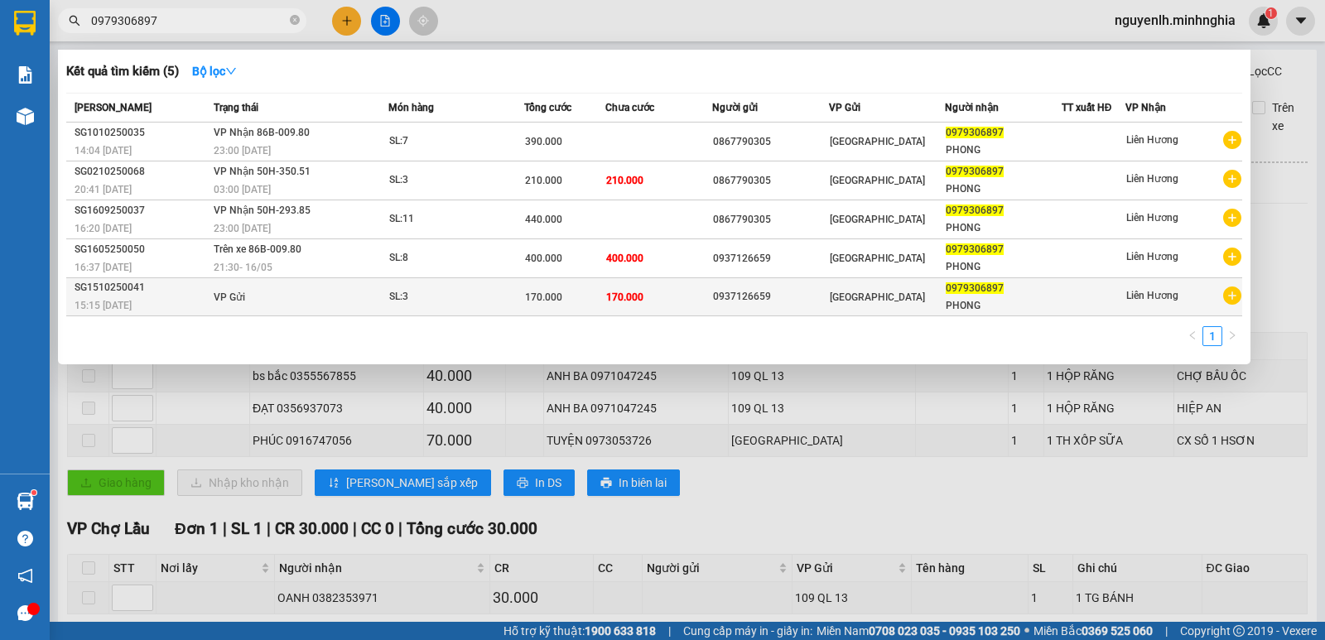
type input "0979306897"
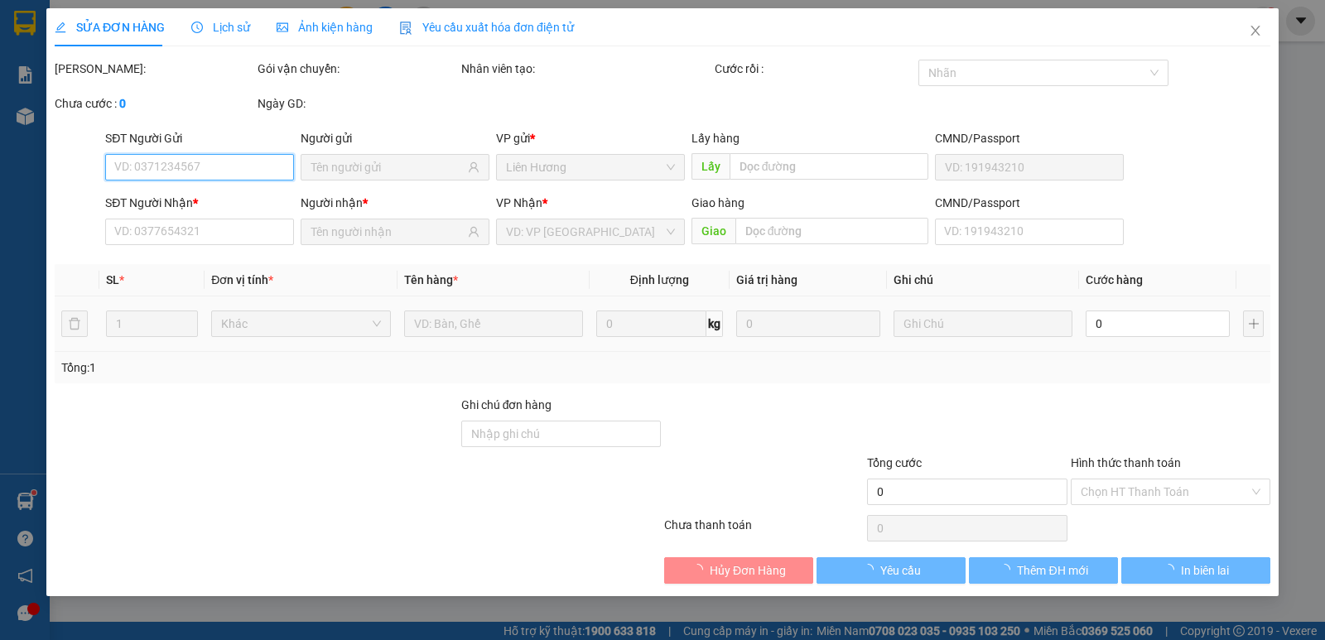
type input "0937126659"
type input "0979306897"
type input "PHONG"
type input "170.000"
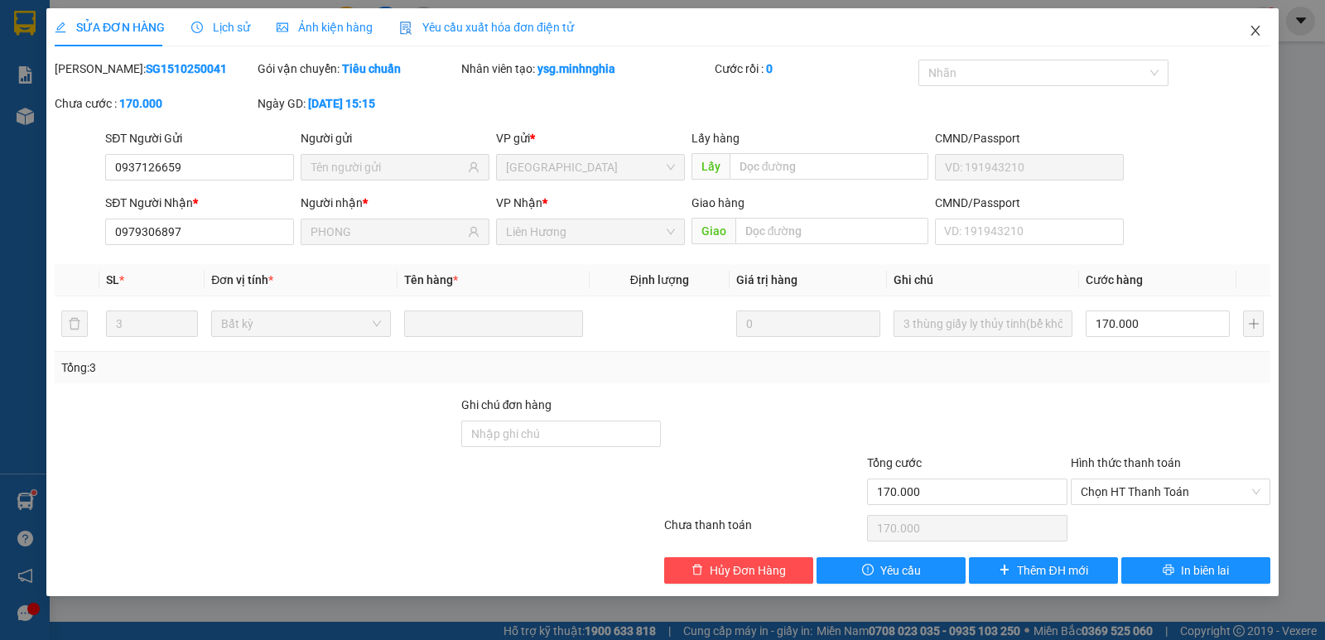
click at [1252, 26] on icon "close" at bounding box center [1255, 30] width 13 height 13
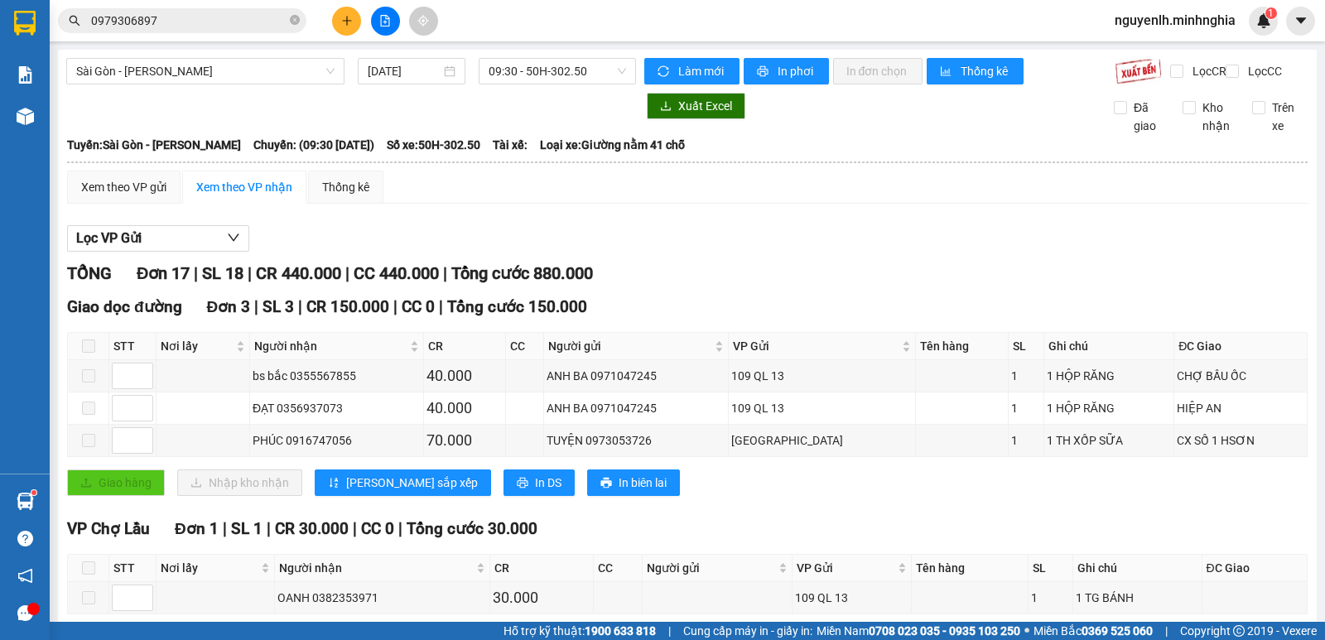
click at [221, 13] on input "0979306897" at bounding box center [188, 21] width 195 height 18
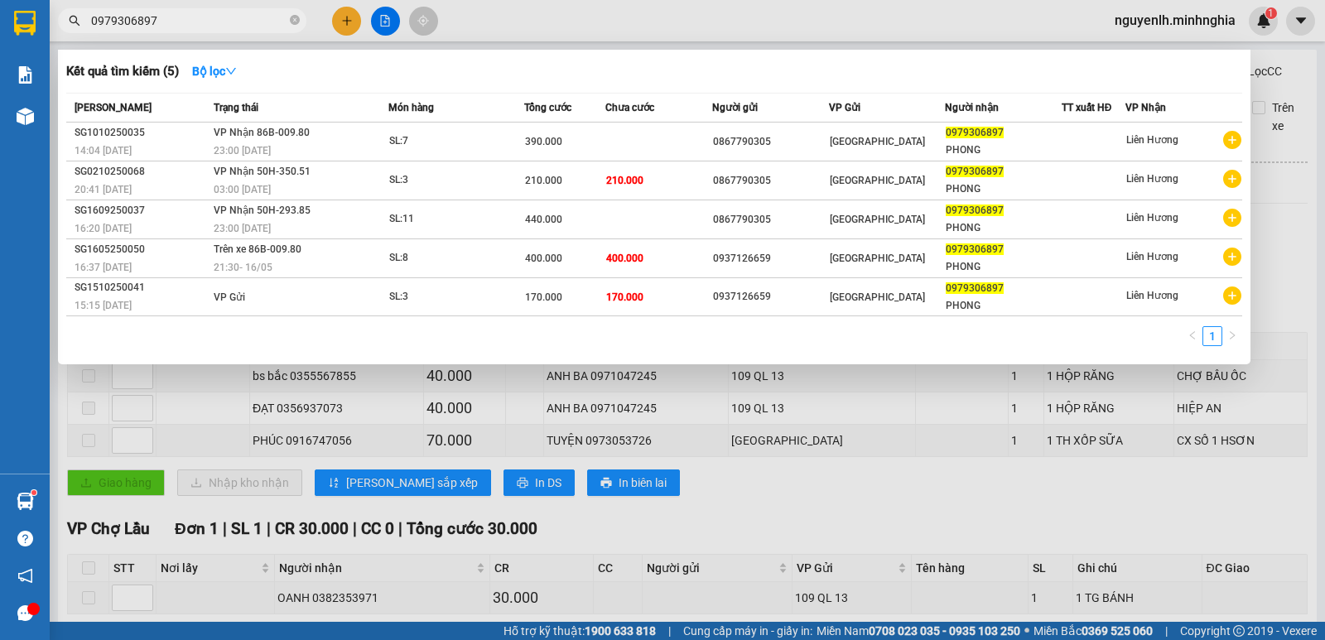
click at [746, 494] on div at bounding box center [662, 320] width 1325 height 640
click at [746, 494] on div "Giao hàng Nhập kho nhận Lưu sắp xếp In DS In biên lai" at bounding box center [687, 482] width 1240 height 26
click at [294, 22] on icon "close-circle" at bounding box center [295, 20] width 10 height 10
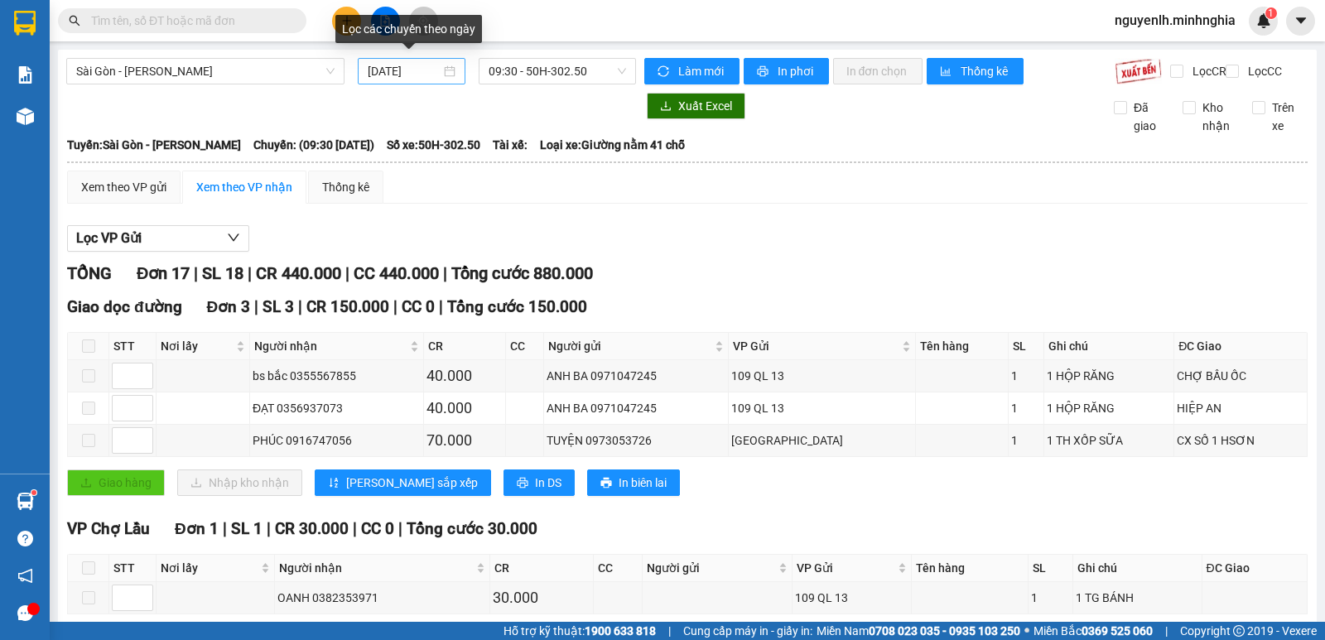
click at [420, 79] on input "[DATE]" at bounding box center [405, 71] width 74 height 18
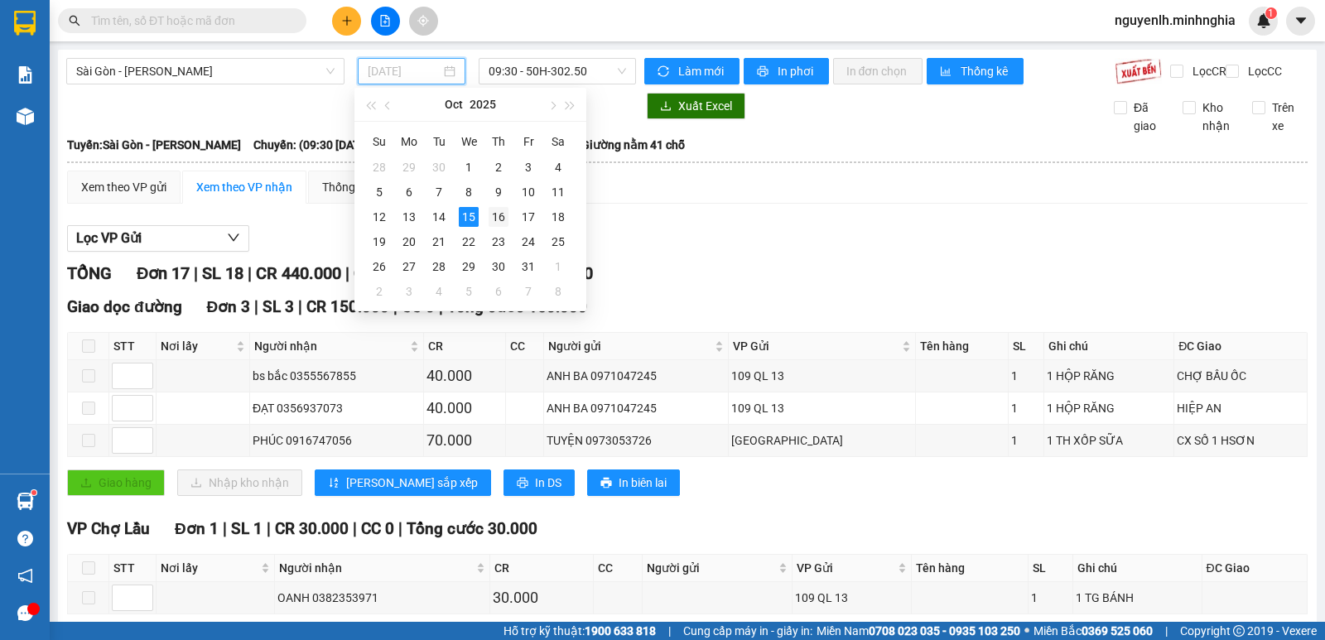
click at [492, 209] on div "16" at bounding box center [499, 217] width 20 height 20
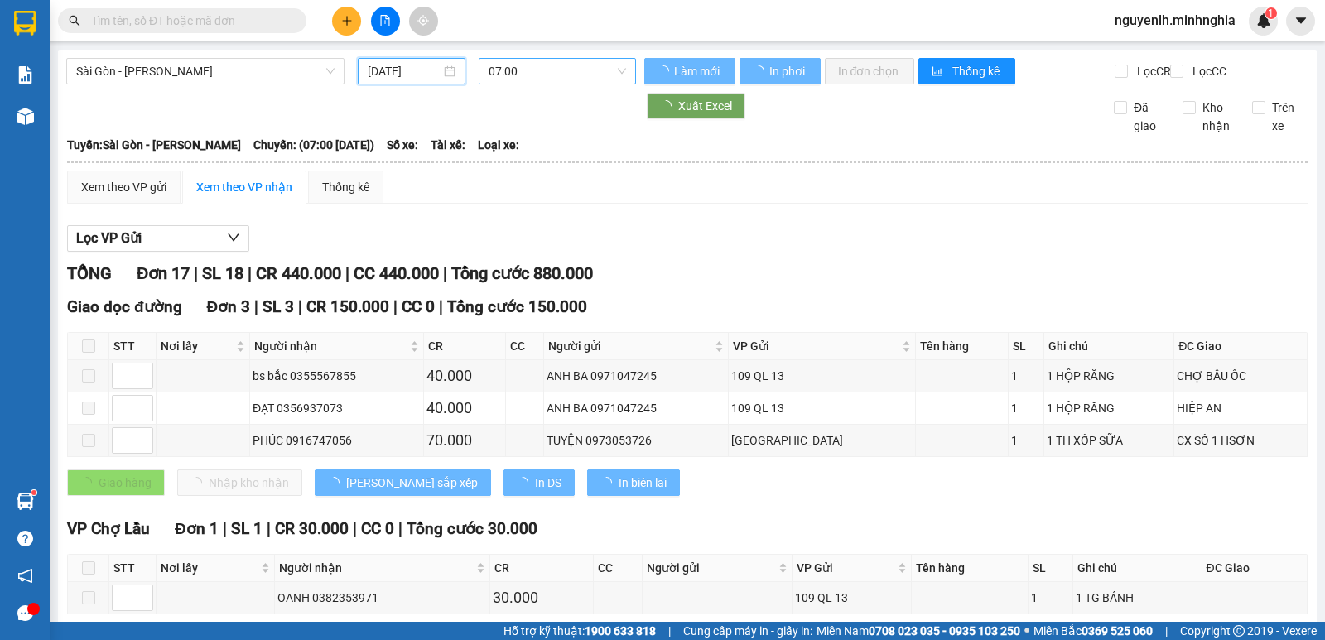
type input "[DATE]"
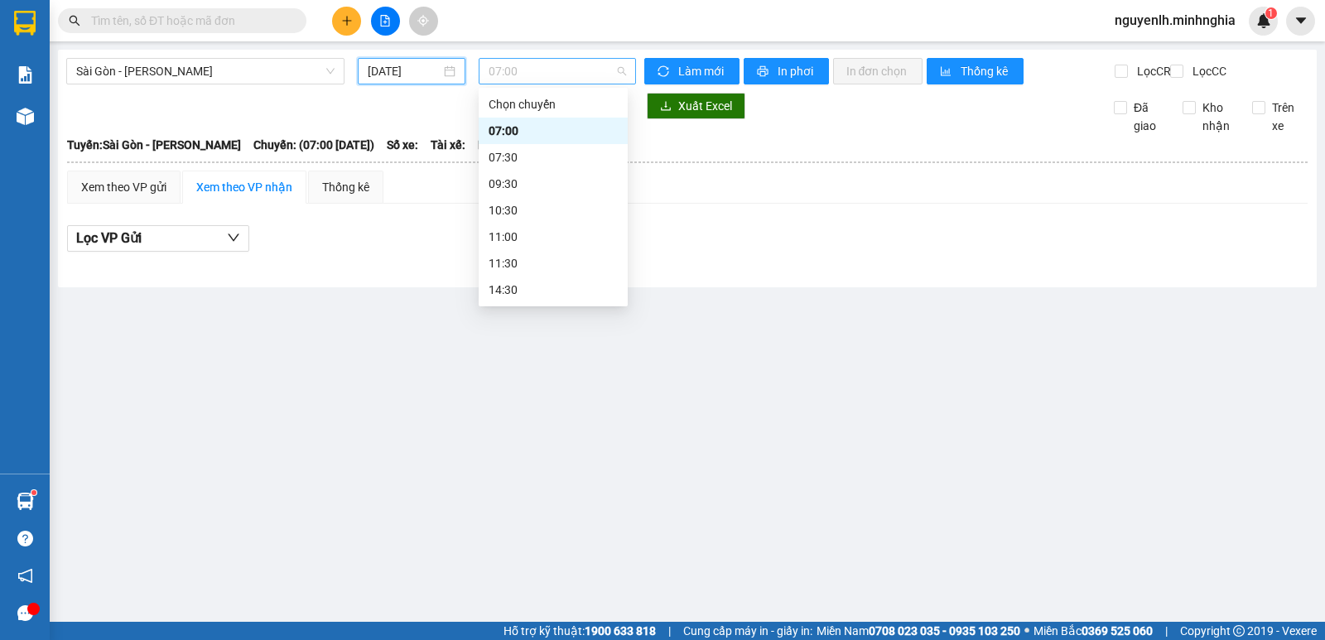
click at [560, 71] on span "07:00" at bounding box center [557, 71] width 137 height 25
